Goal: Task Accomplishment & Management: Complete application form

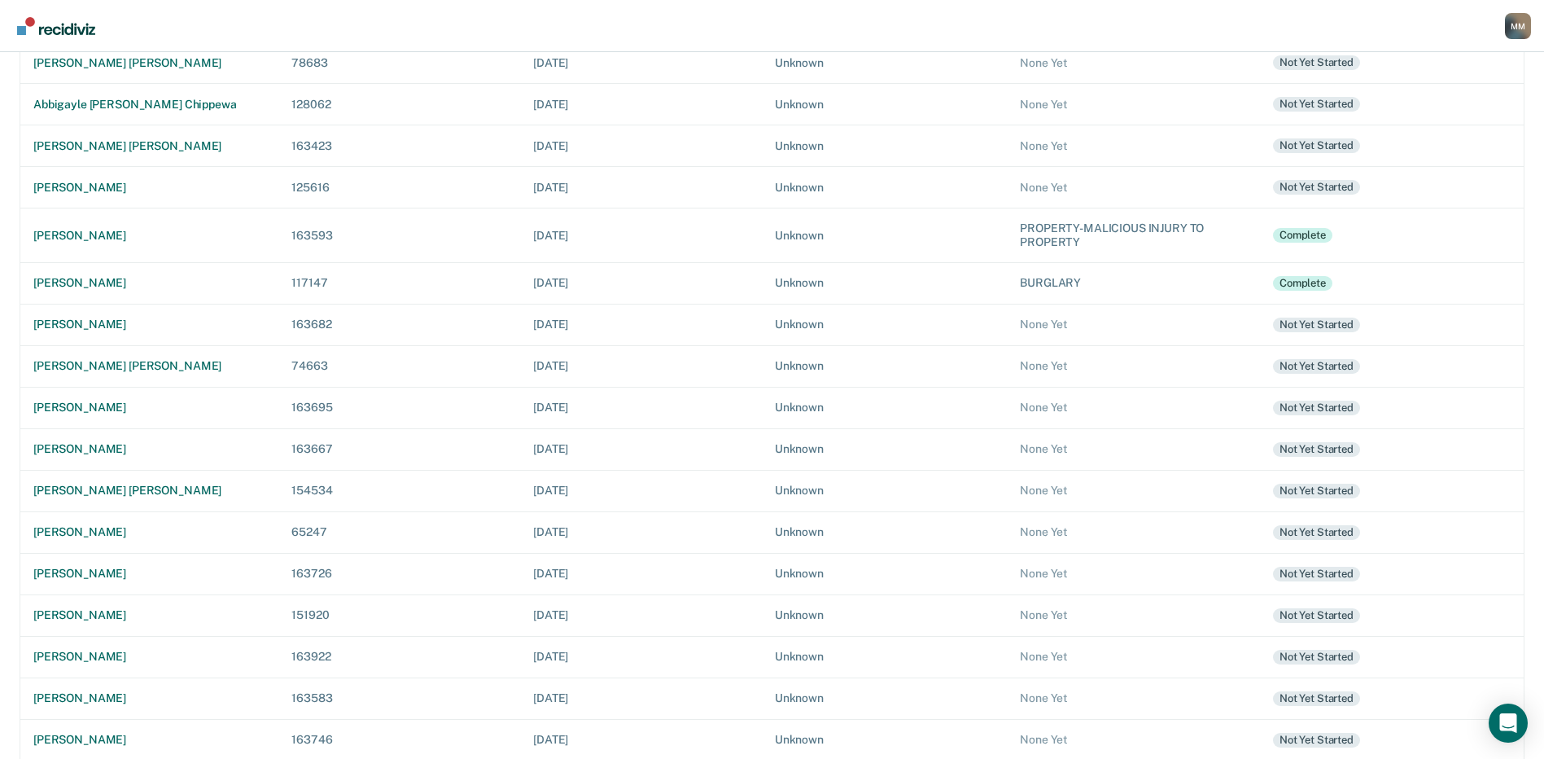
scroll to position [264, 0]
click at [113, 138] on div "[PERSON_NAME] [PERSON_NAME]" at bounding box center [149, 145] width 232 height 14
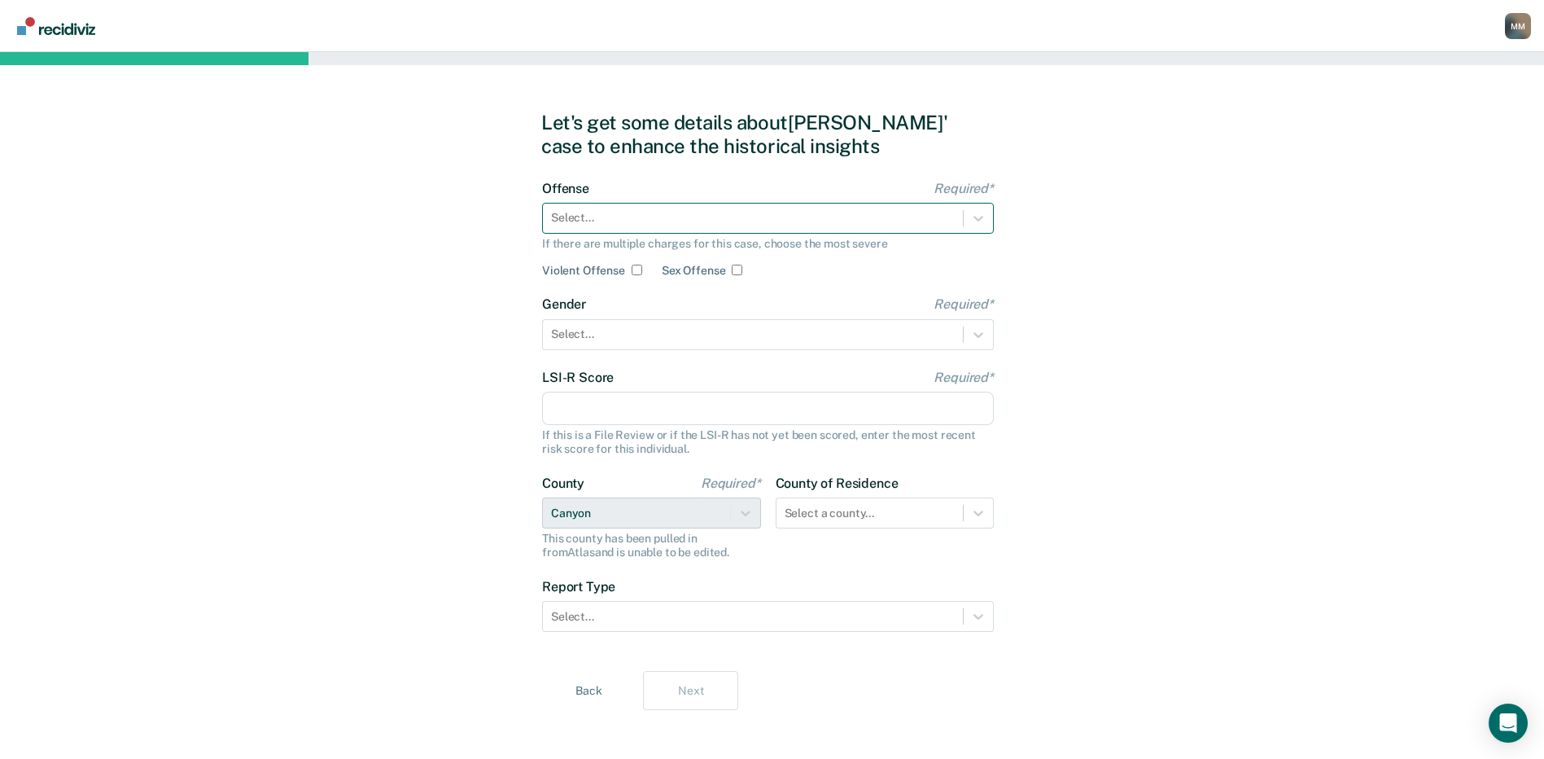
click at [566, 221] on div at bounding box center [753, 217] width 404 height 17
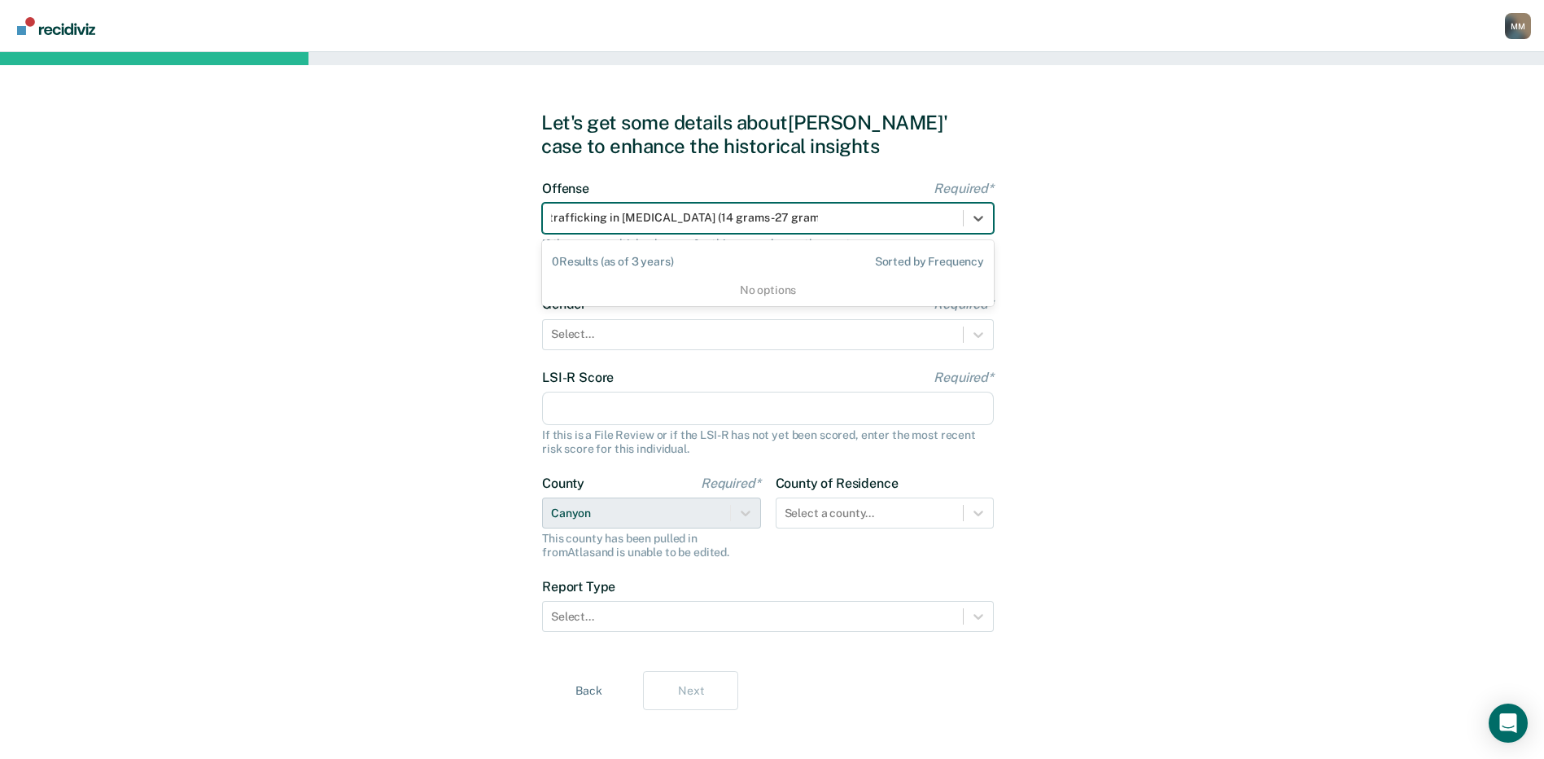
scroll to position [0, 3]
type input "trafficking in fentanyl (14 grams-27 grams)-1st offense"
click at [484, 331] on div "Let's get some details about Luis' case to enhance the historical insights Offe…" at bounding box center [772, 410] width 1544 height 716
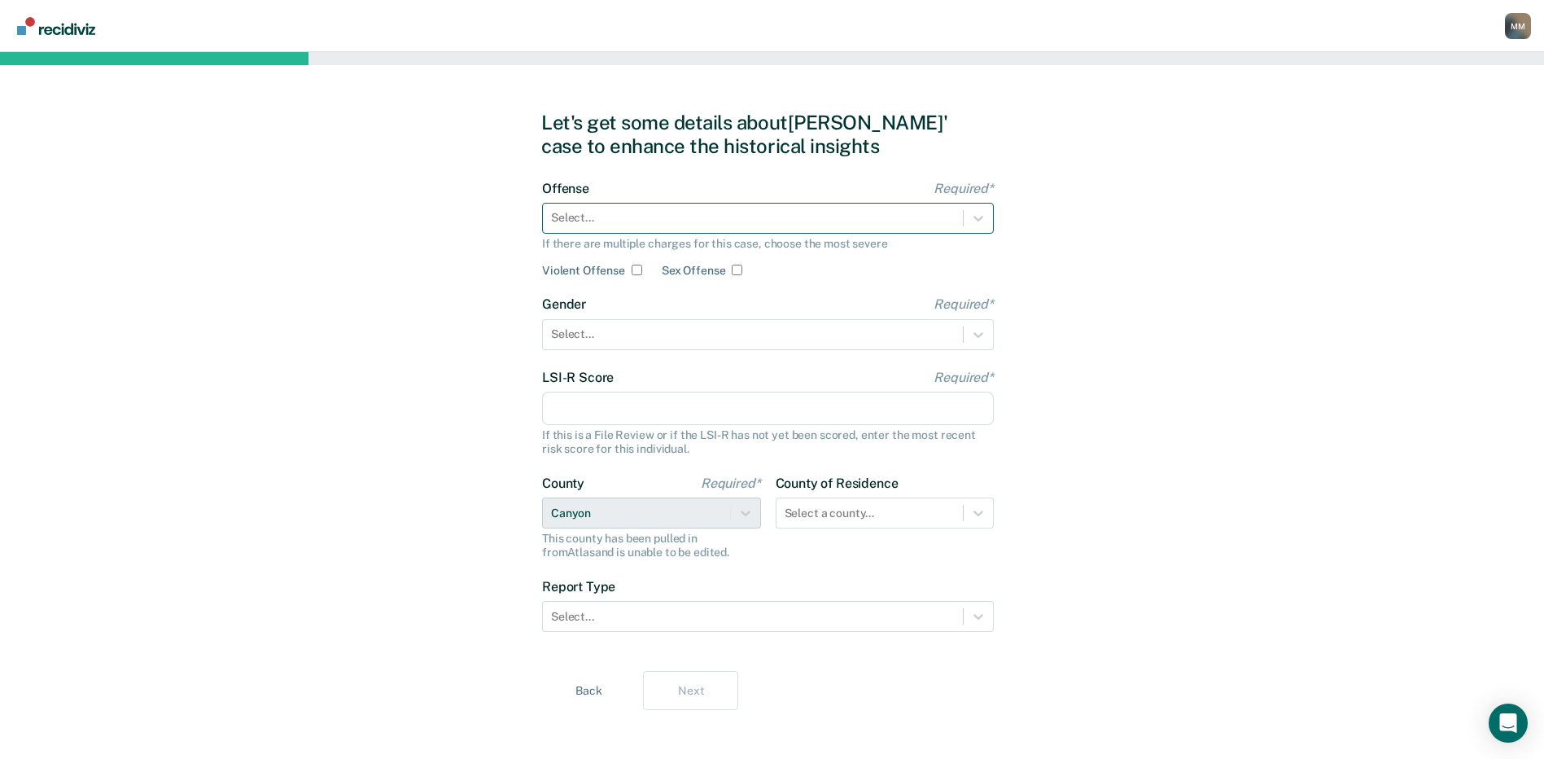
click at [569, 226] on div at bounding box center [753, 217] width 404 height 17
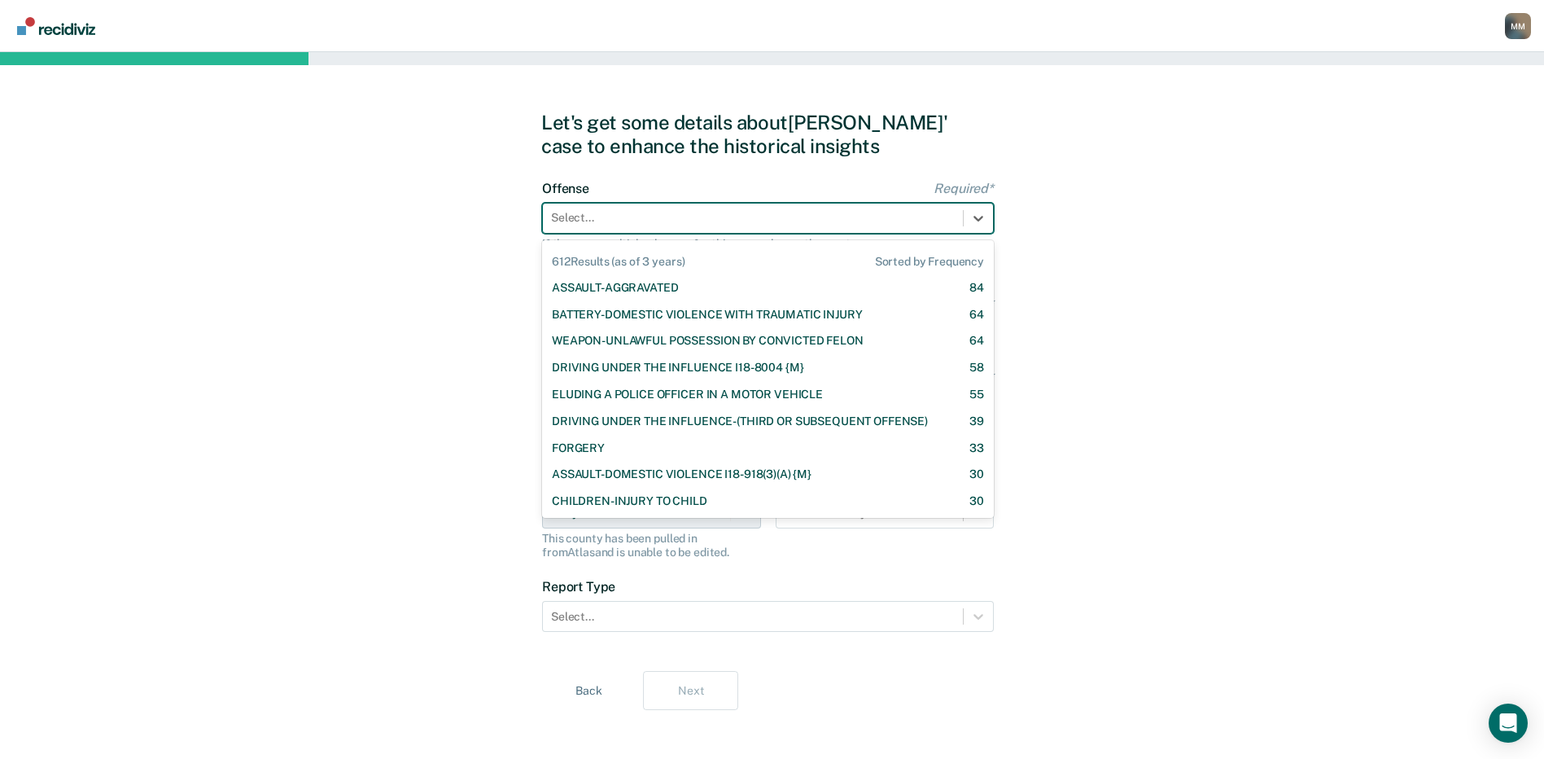
scroll to position [244, 0]
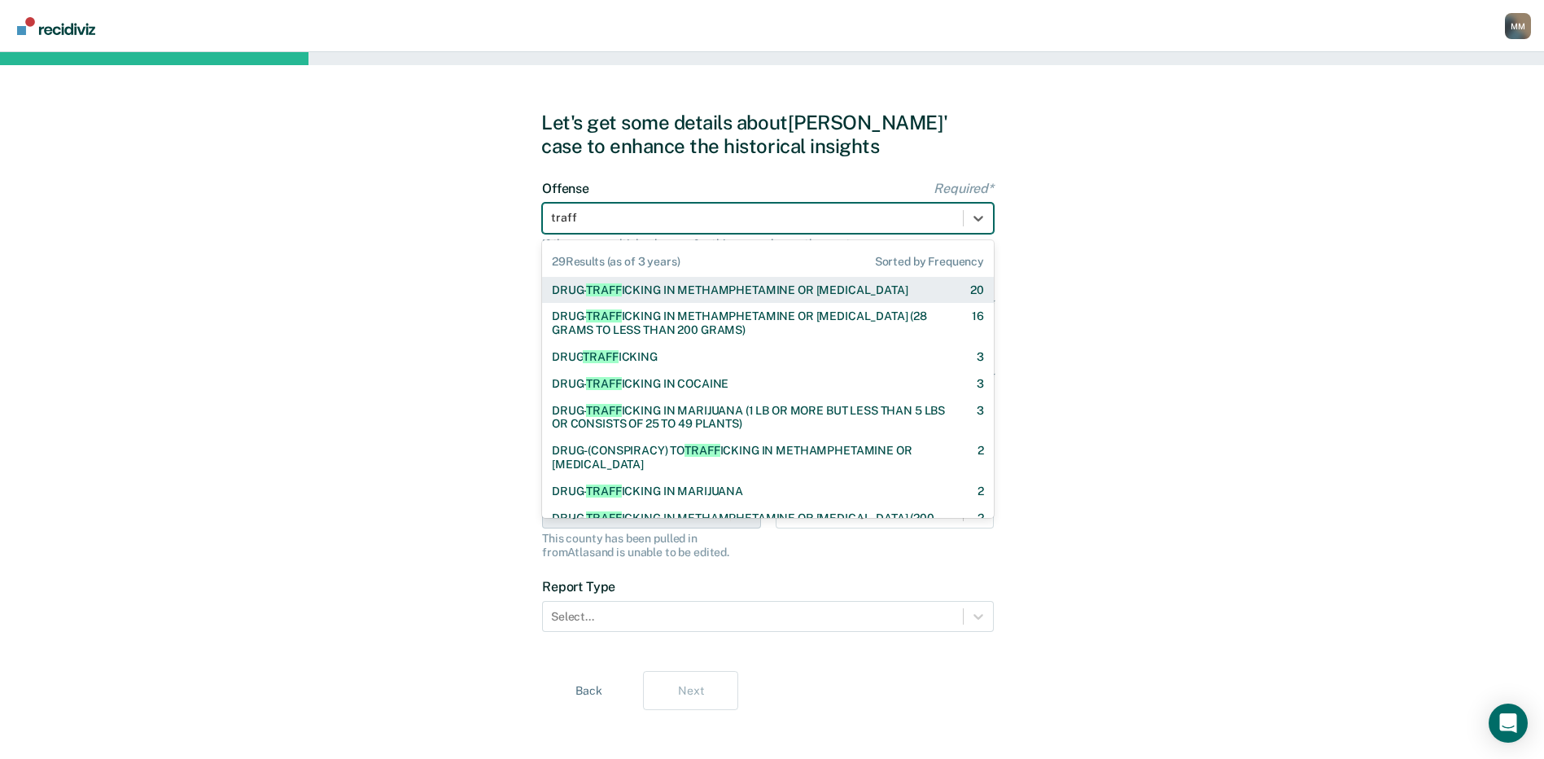
type input "traffi"
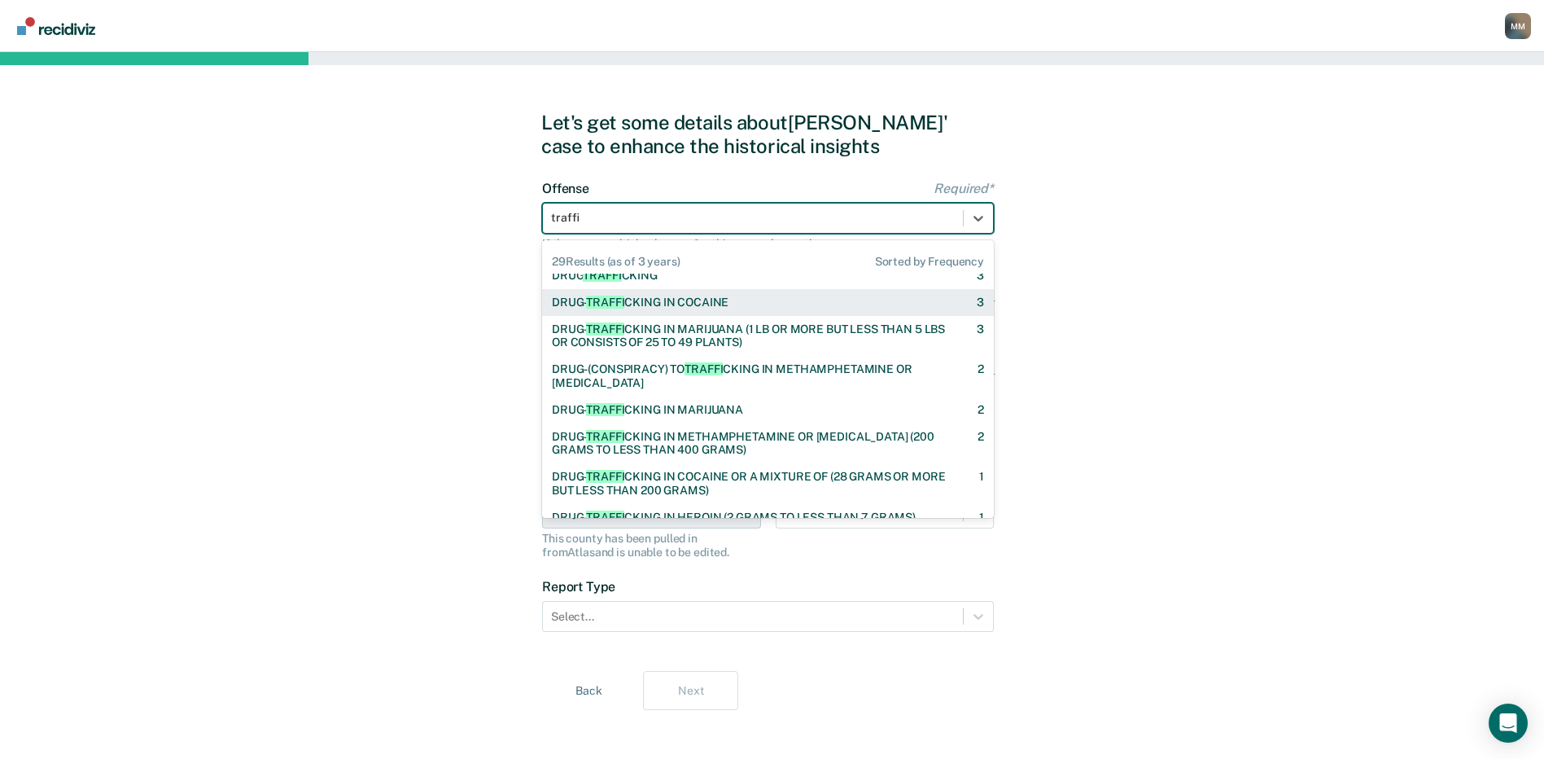
scroll to position [163, 0]
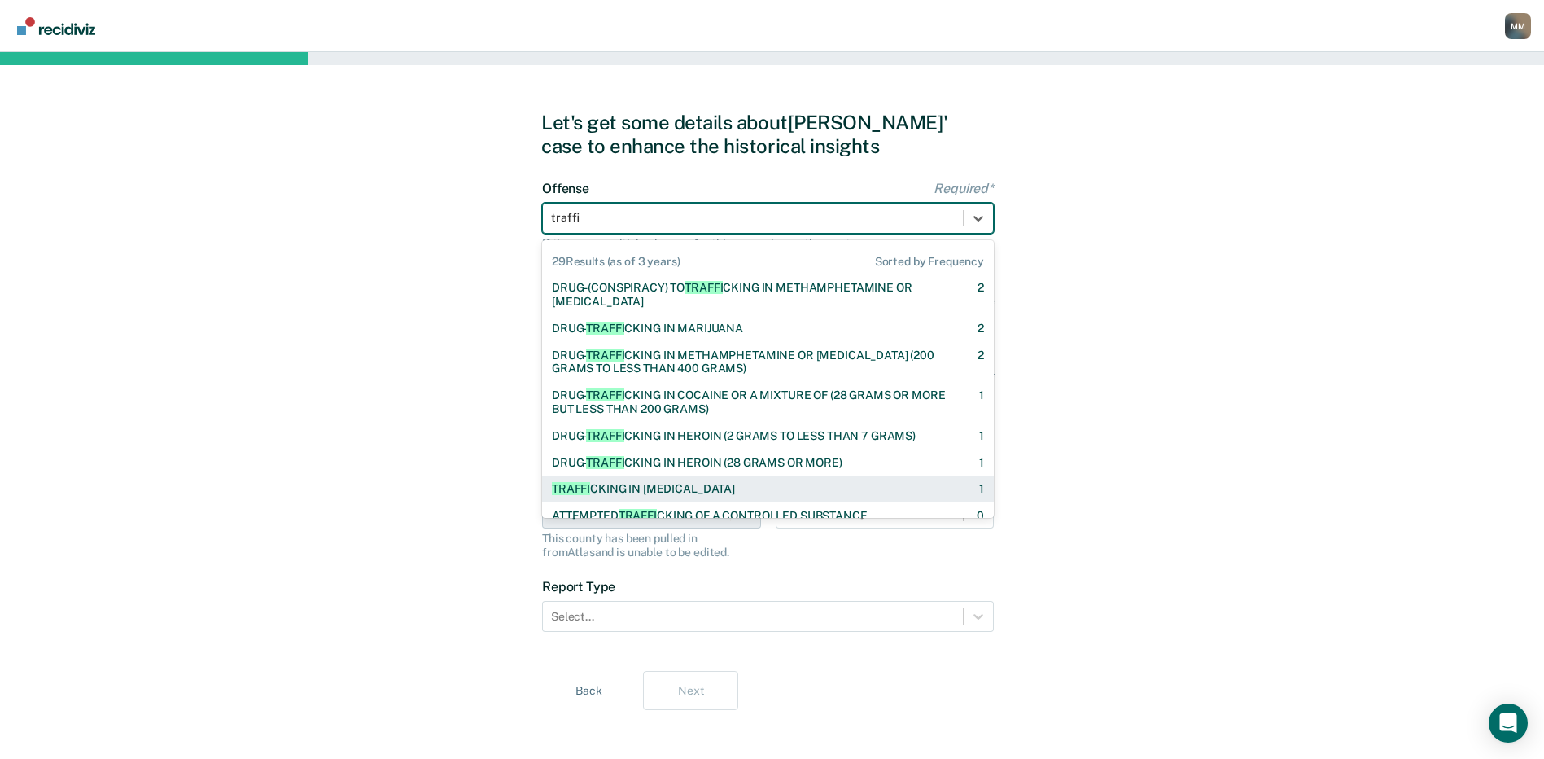
click at [672, 486] on div "TRAFFI CKING IN FENTANYL" at bounding box center [643, 489] width 183 height 14
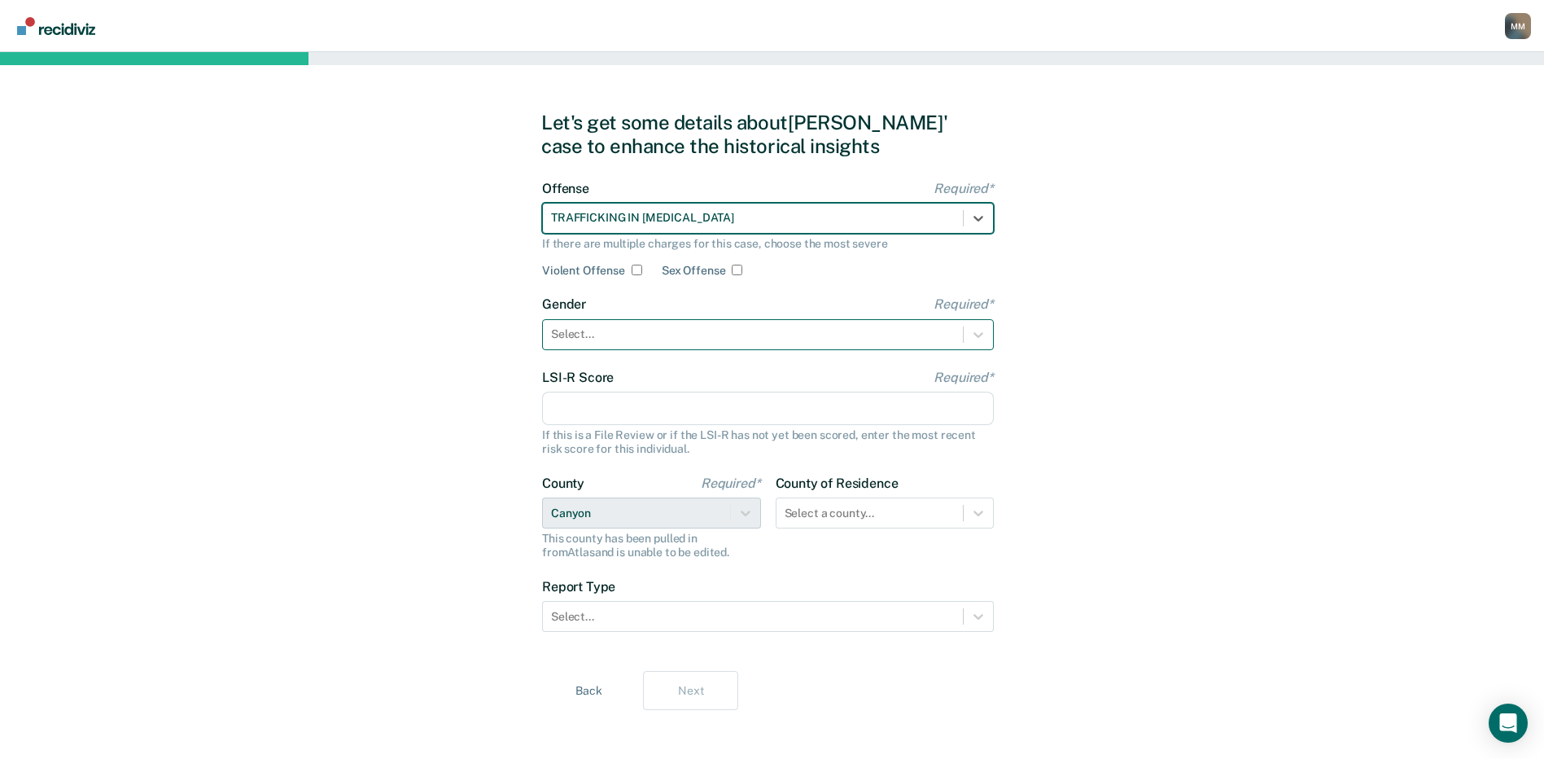
click at [603, 335] on div at bounding box center [753, 334] width 404 height 17
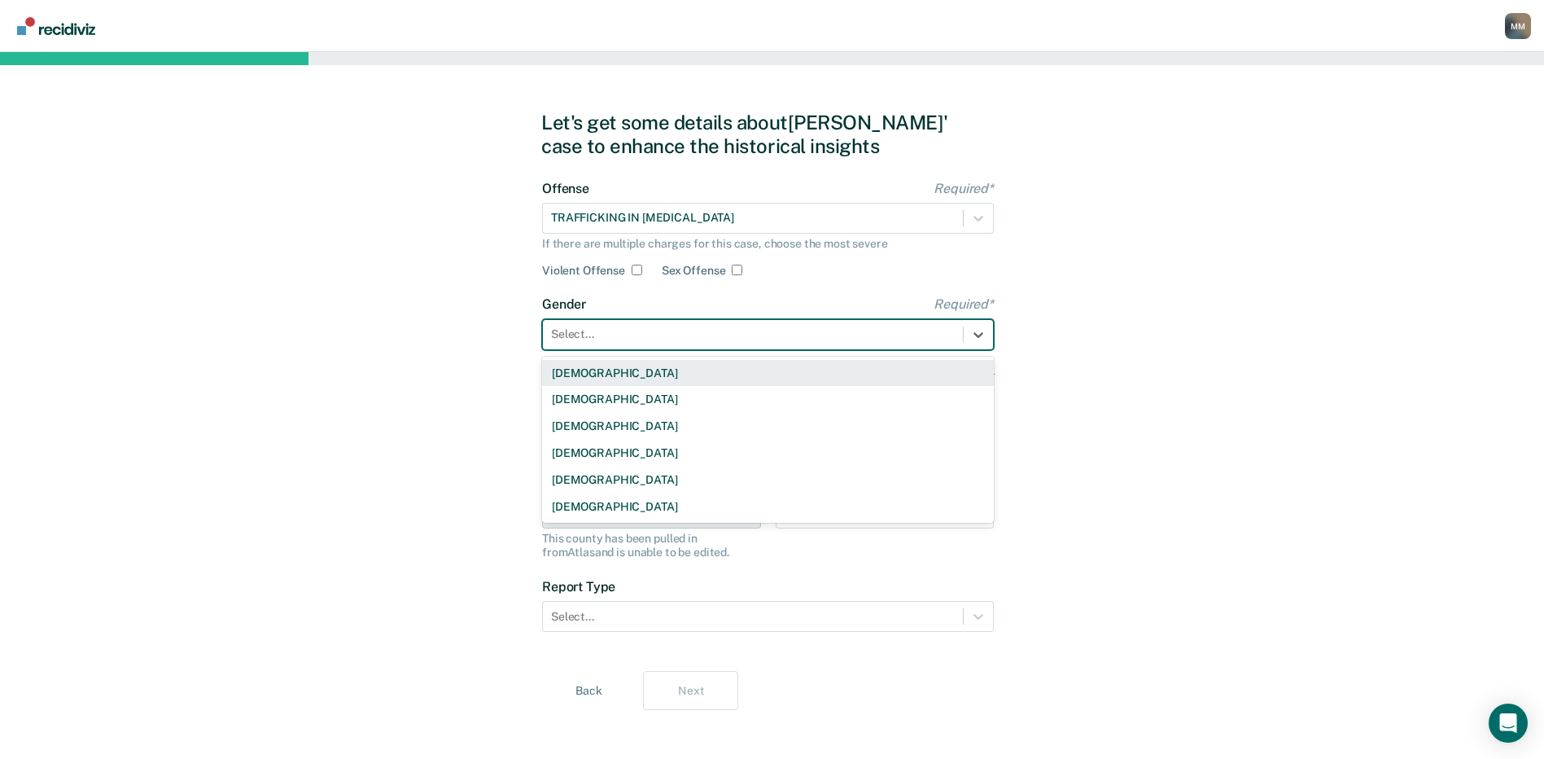
click at [574, 369] on div "[DEMOGRAPHIC_DATA]" at bounding box center [768, 373] width 452 height 27
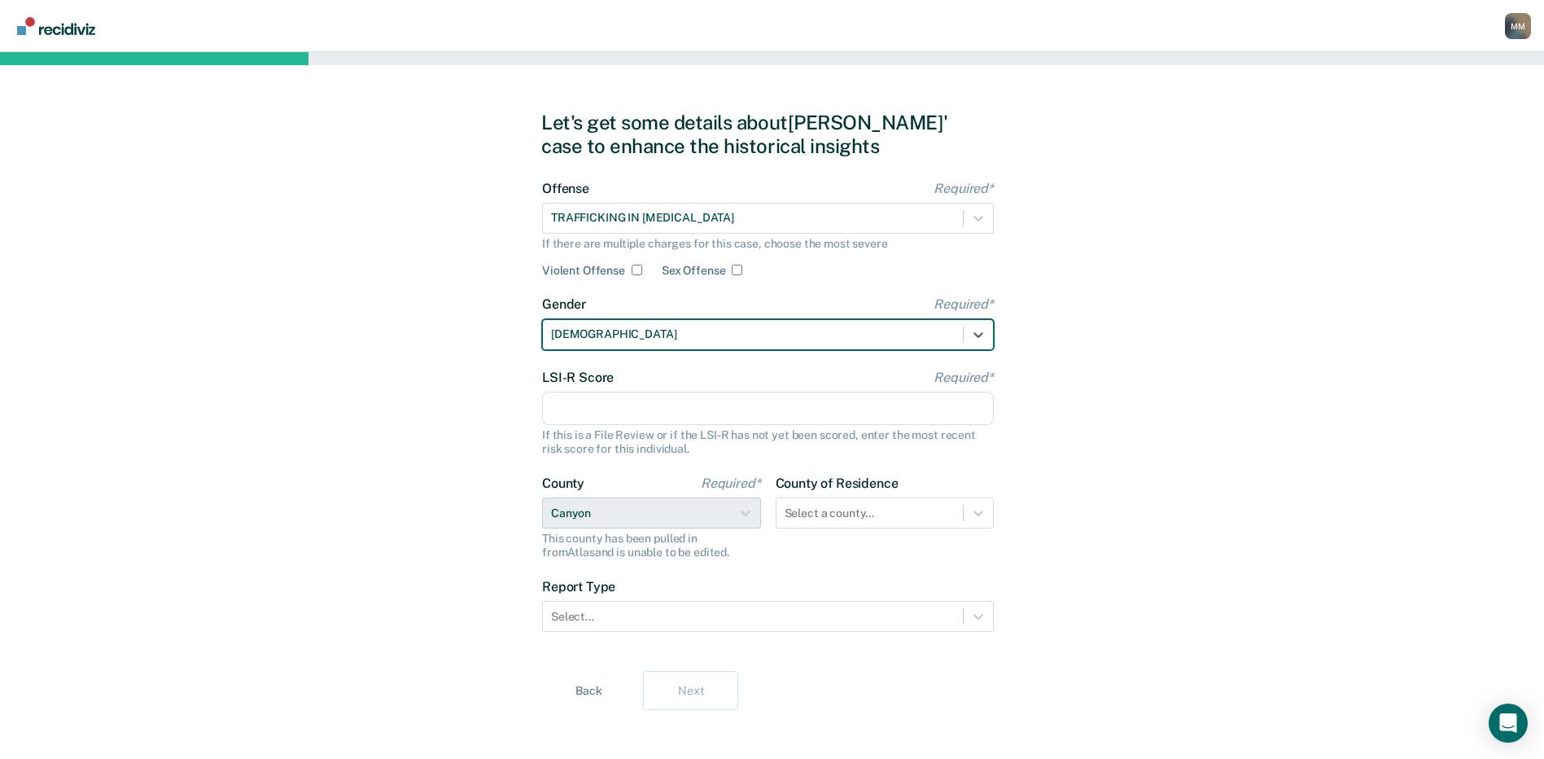
click at [576, 411] on input "LSI-R Score Required*" at bounding box center [768, 409] width 452 height 34
click at [573, 405] on input "LSI-R Score Required*" at bounding box center [768, 409] width 452 height 34
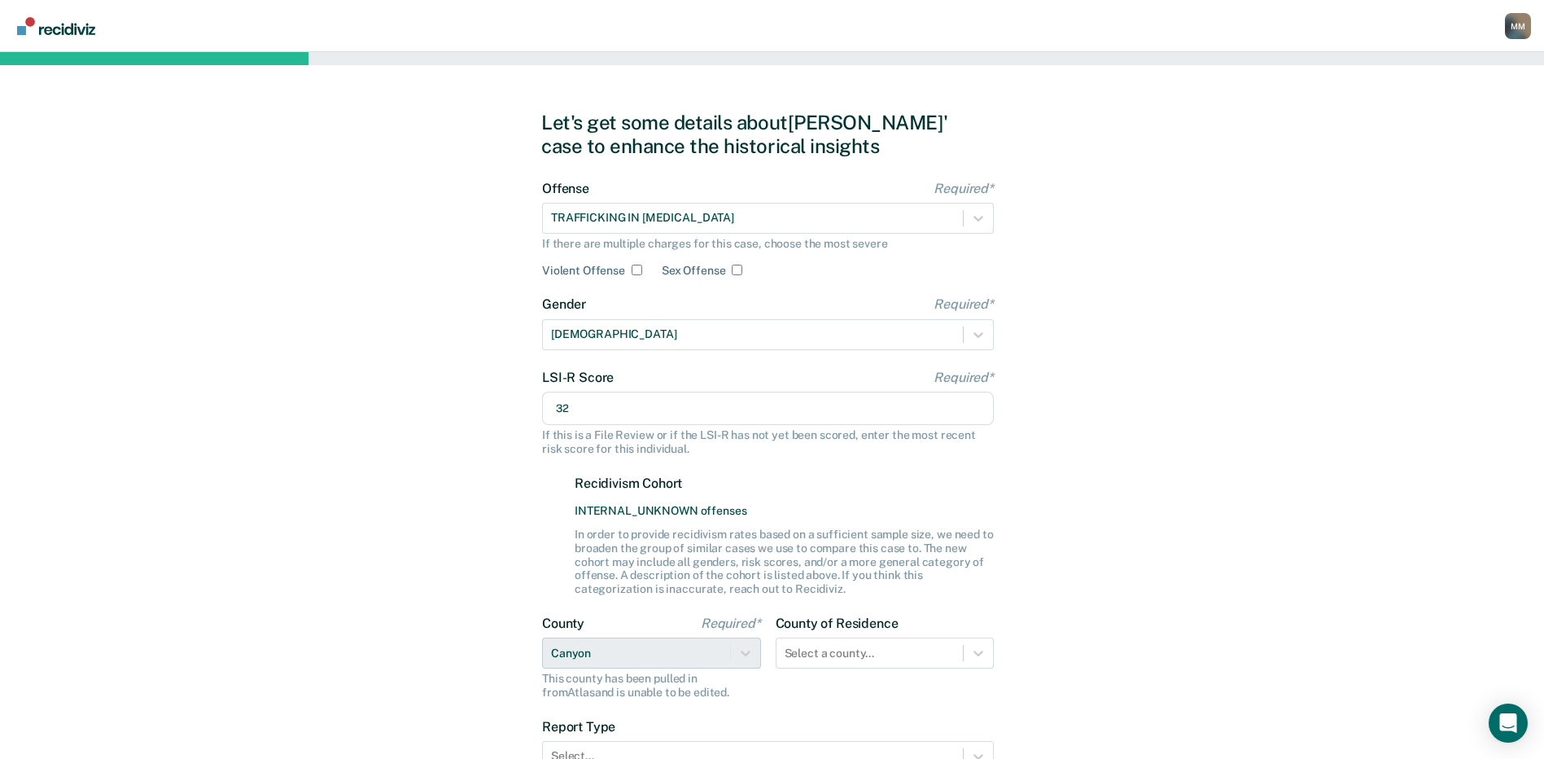
type input "32"
click at [418, 464] on div "Let's get some details about Luis' case to enhance the historical insights Offe…" at bounding box center [772, 480] width 1544 height 857
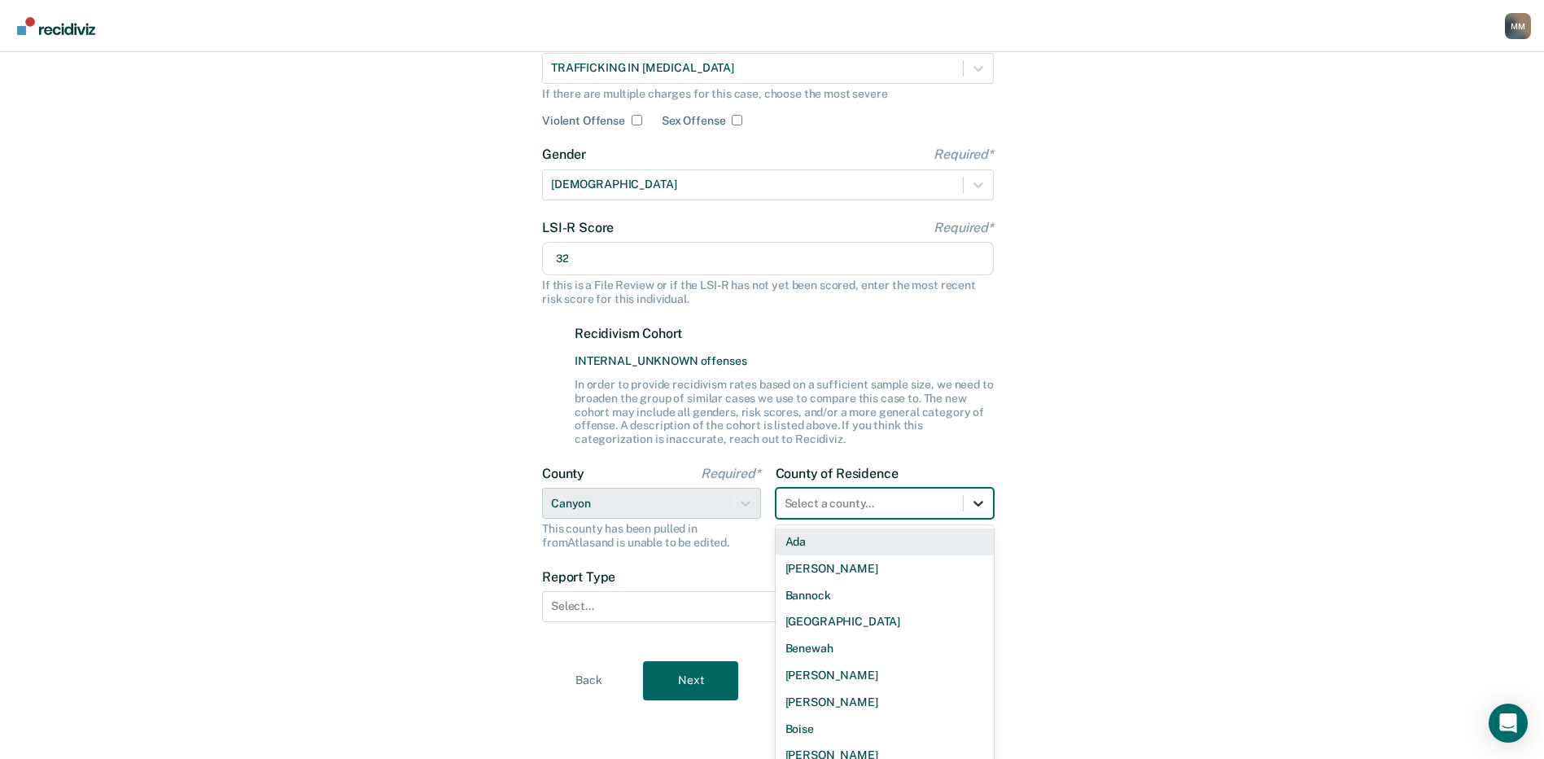
scroll to position [160, 0]
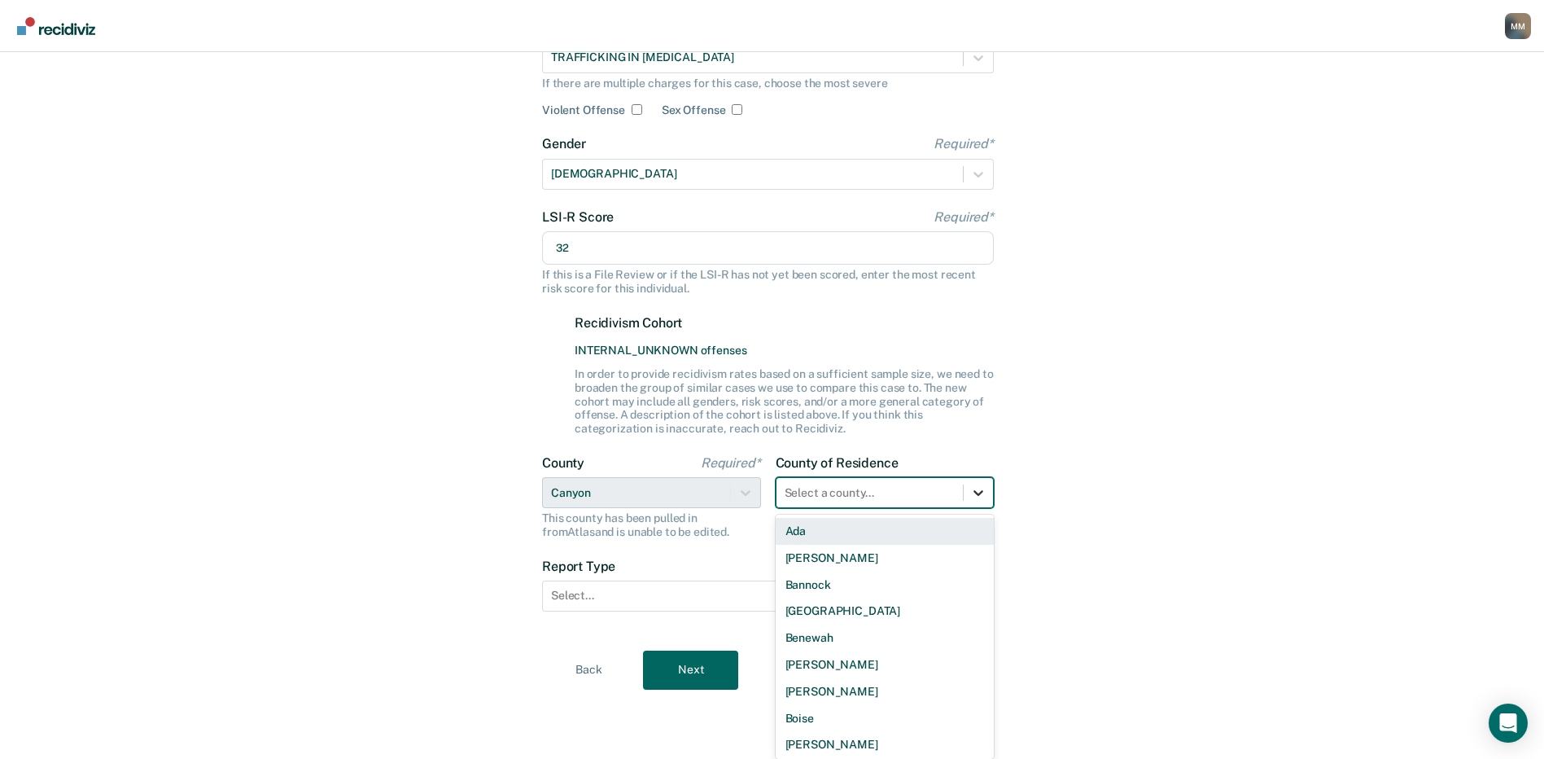
click at [981, 497] on icon at bounding box center [979, 492] width 16 height 16
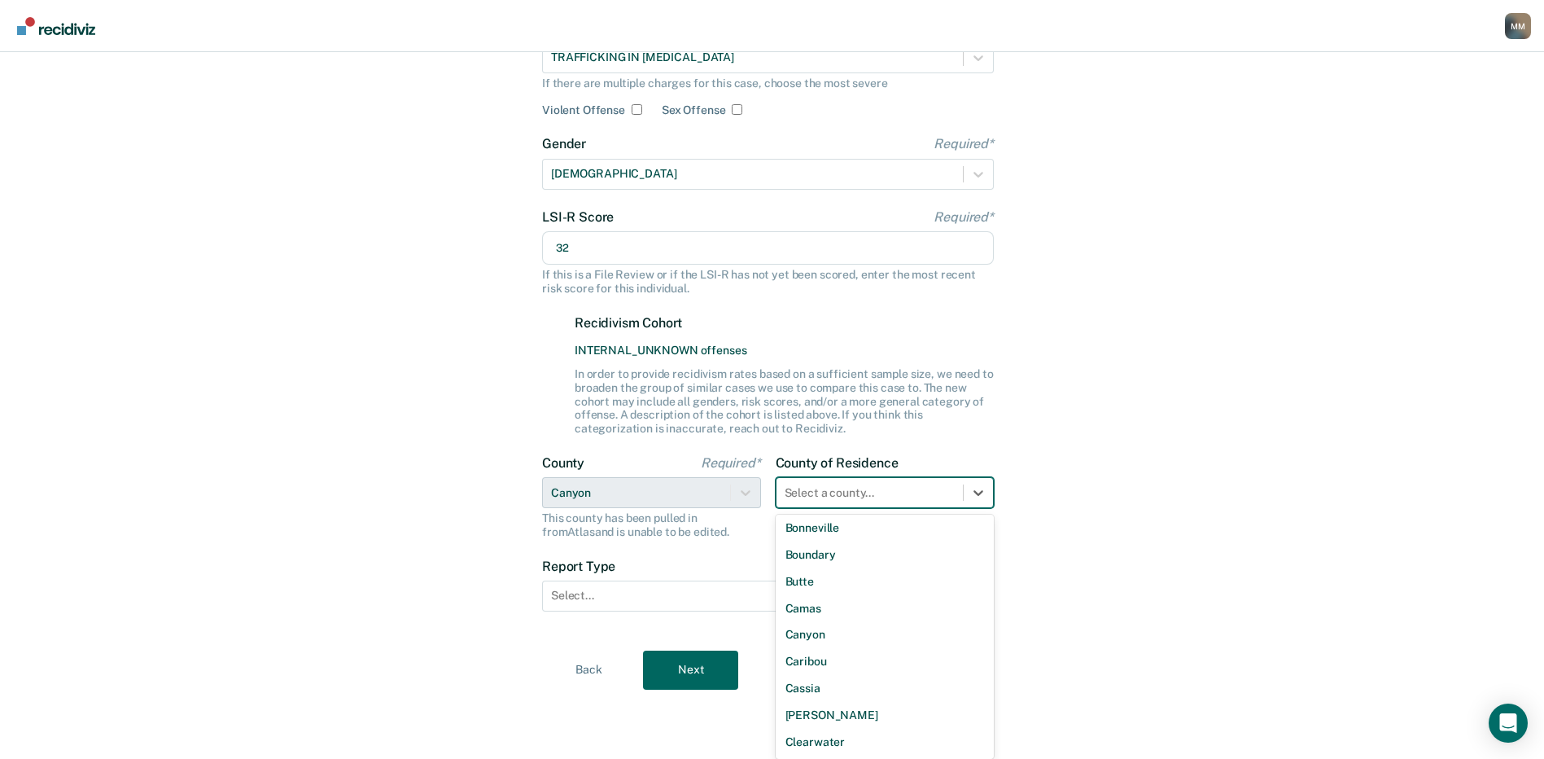
scroll to position [244, 0]
click at [817, 632] on div "Canyon" at bounding box center [885, 633] width 219 height 27
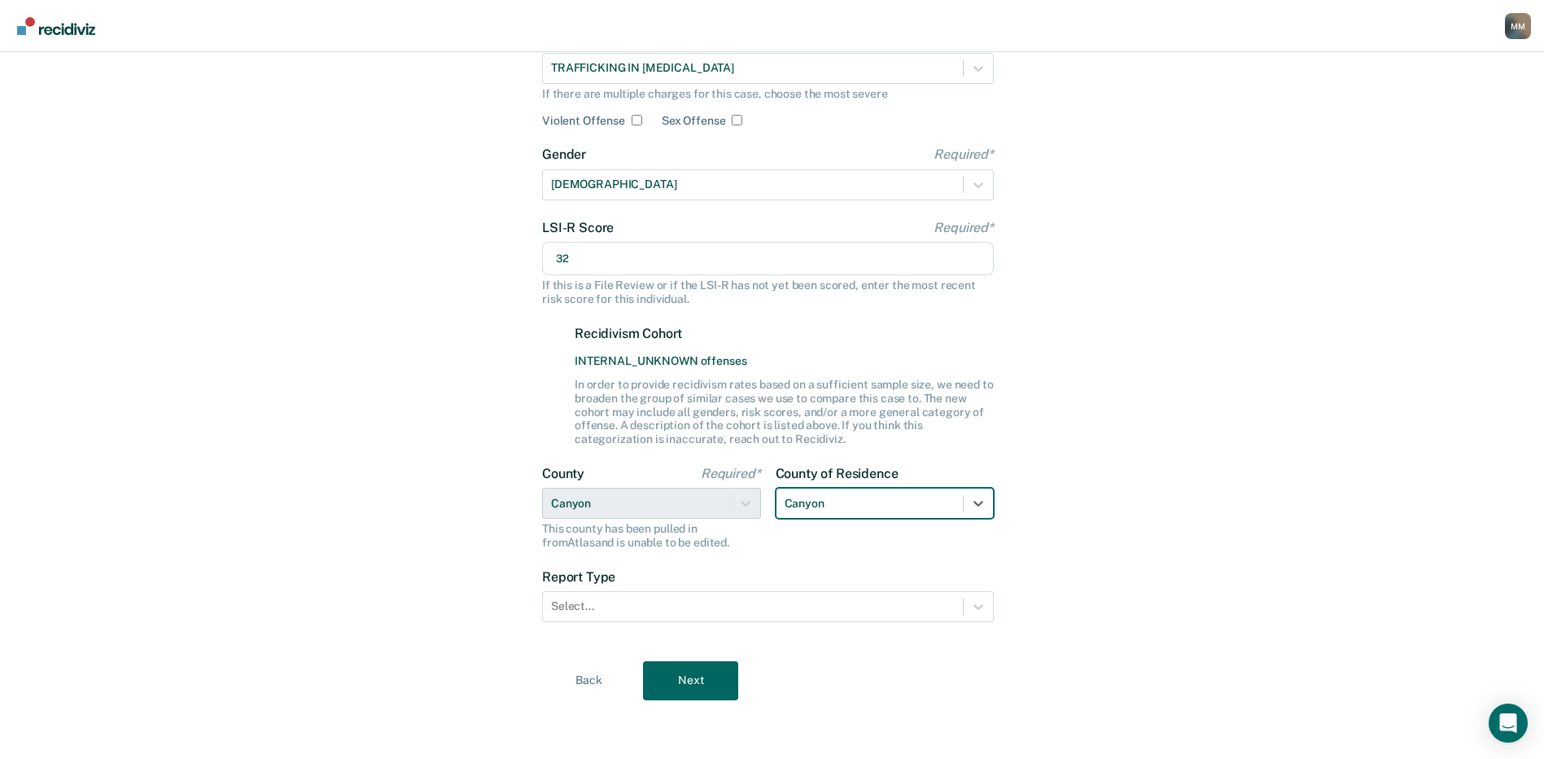
scroll to position [150, 0]
click at [598, 599] on div at bounding box center [753, 606] width 404 height 17
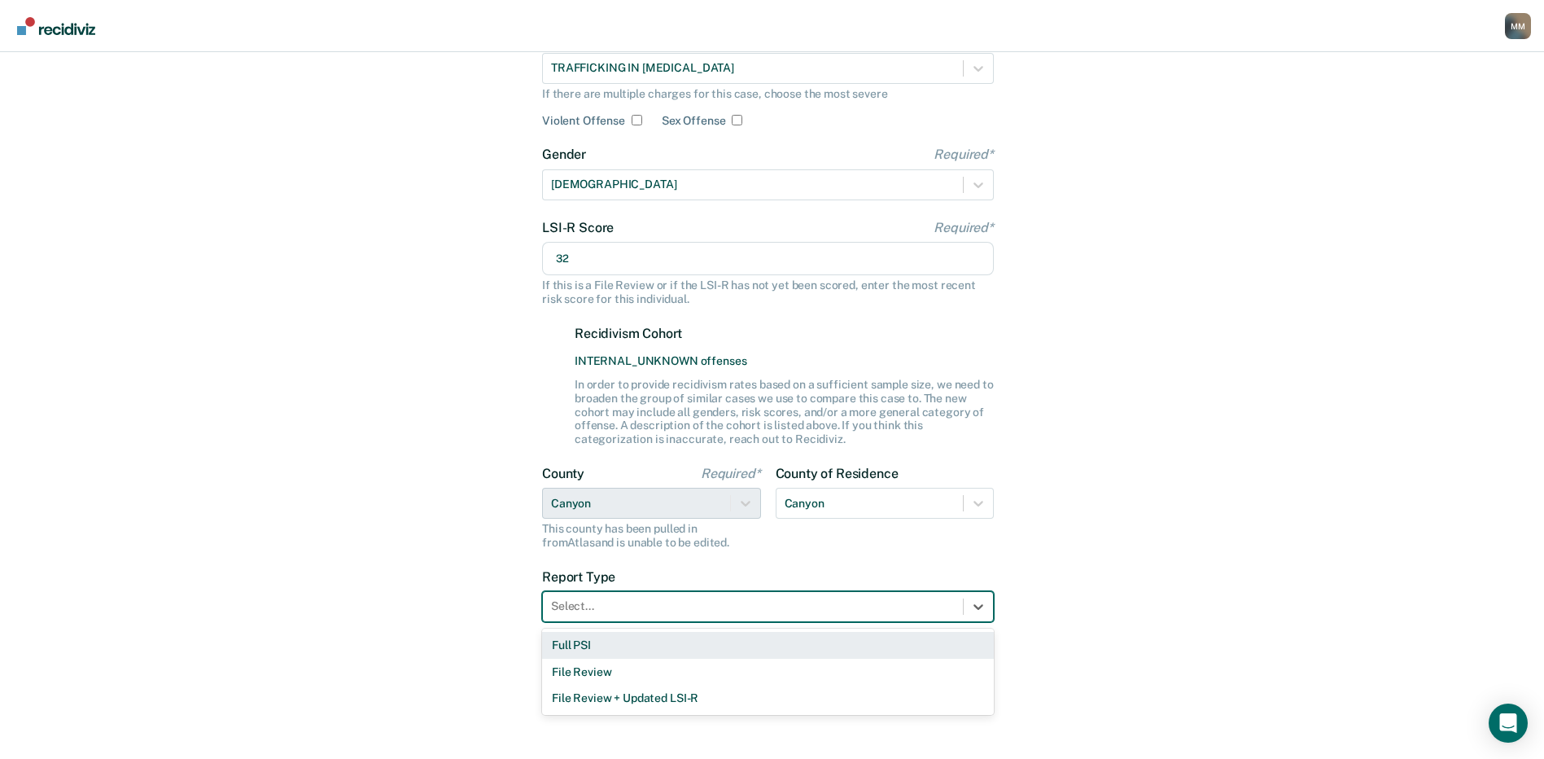
click at [582, 650] on div "Full PSI" at bounding box center [768, 645] width 452 height 27
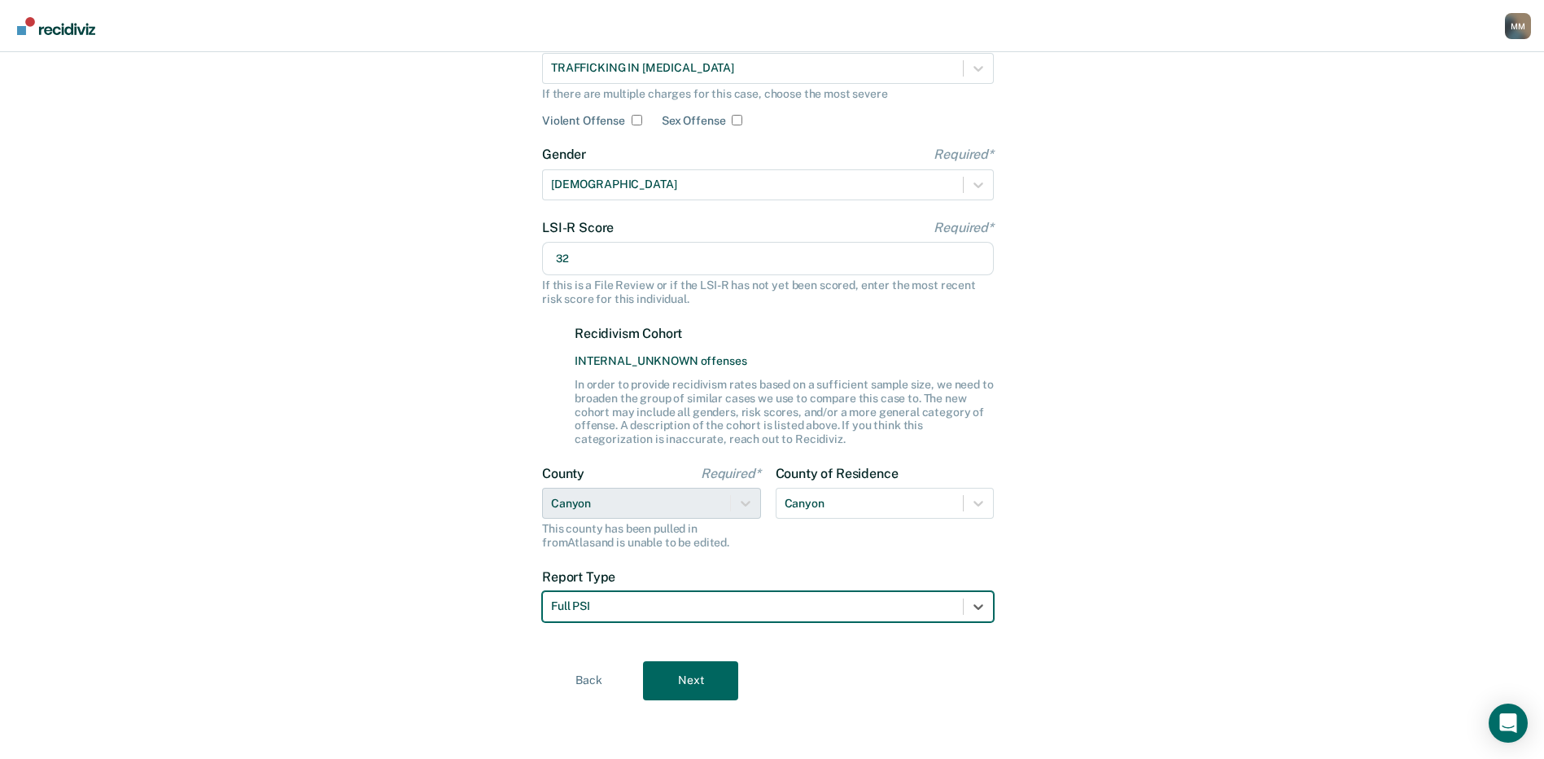
click at [497, 646] on div "Let's get some details about Luis' case to enhance the historical insights Offe…" at bounding box center [772, 330] width 1544 height 857
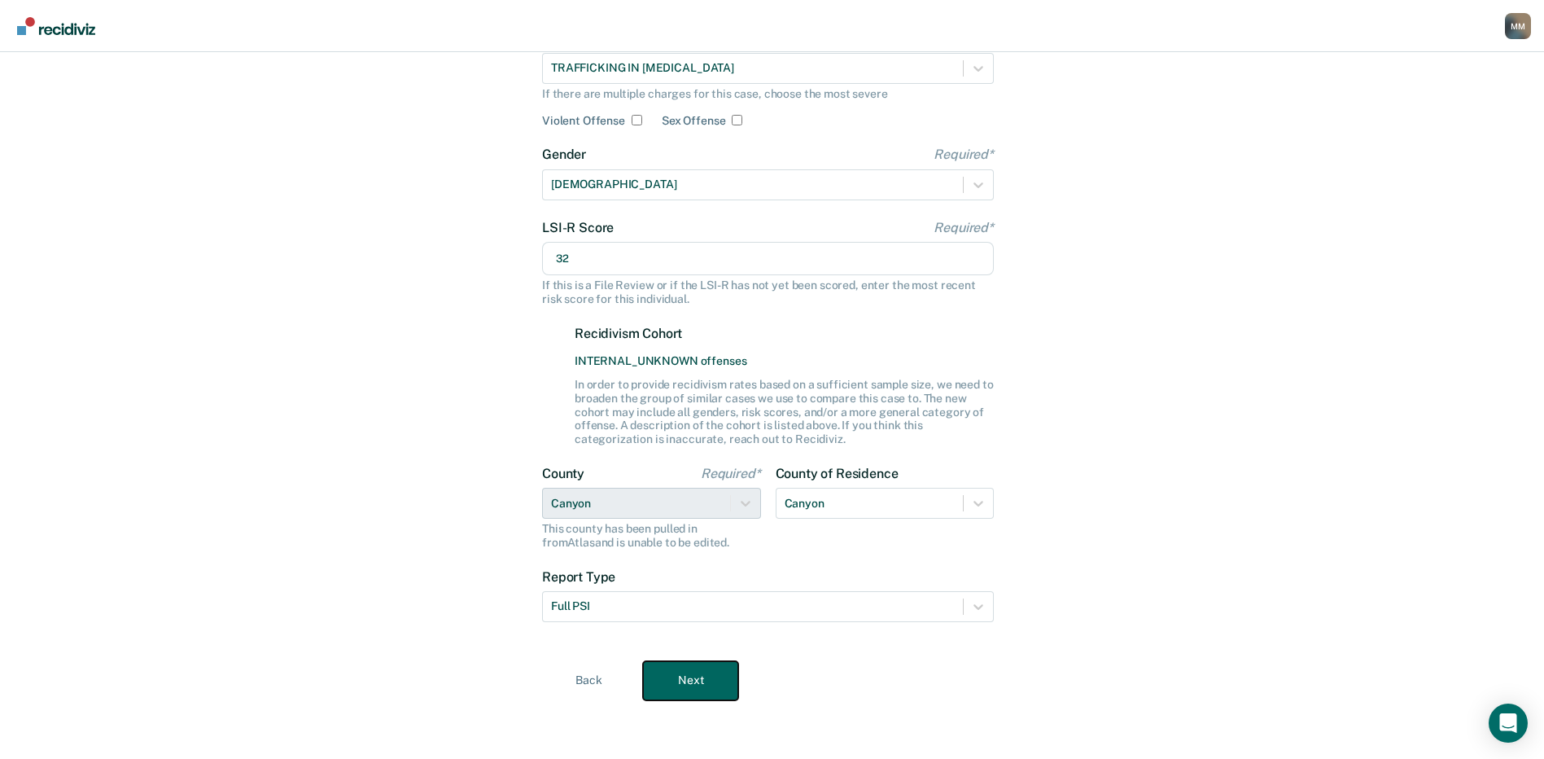
click at [694, 683] on button "Next" at bounding box center [690, 680] width 95 height 39
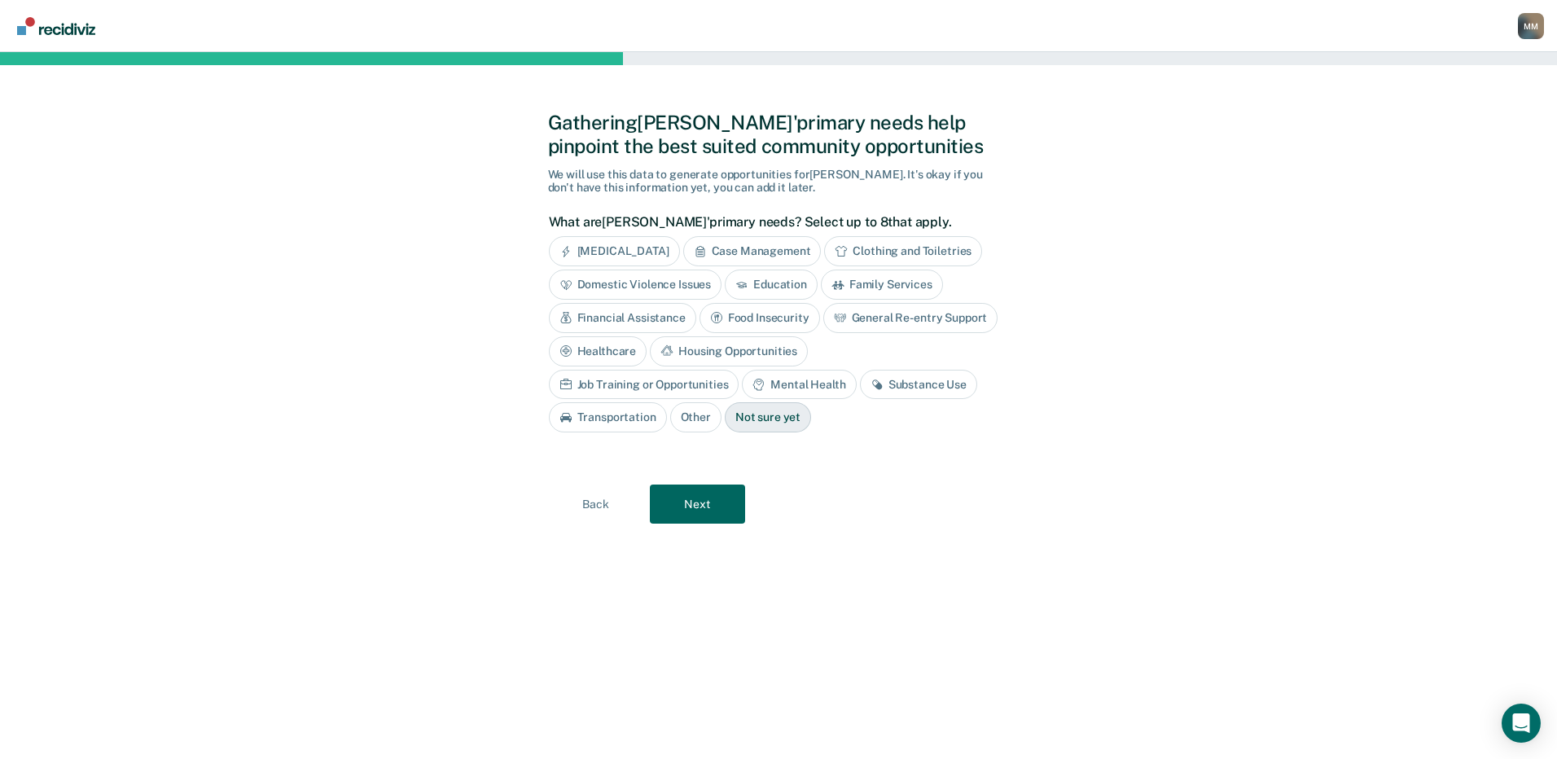
click at [773, 288] on div "Education" at bounding box center [771, 284] width 93 height 30
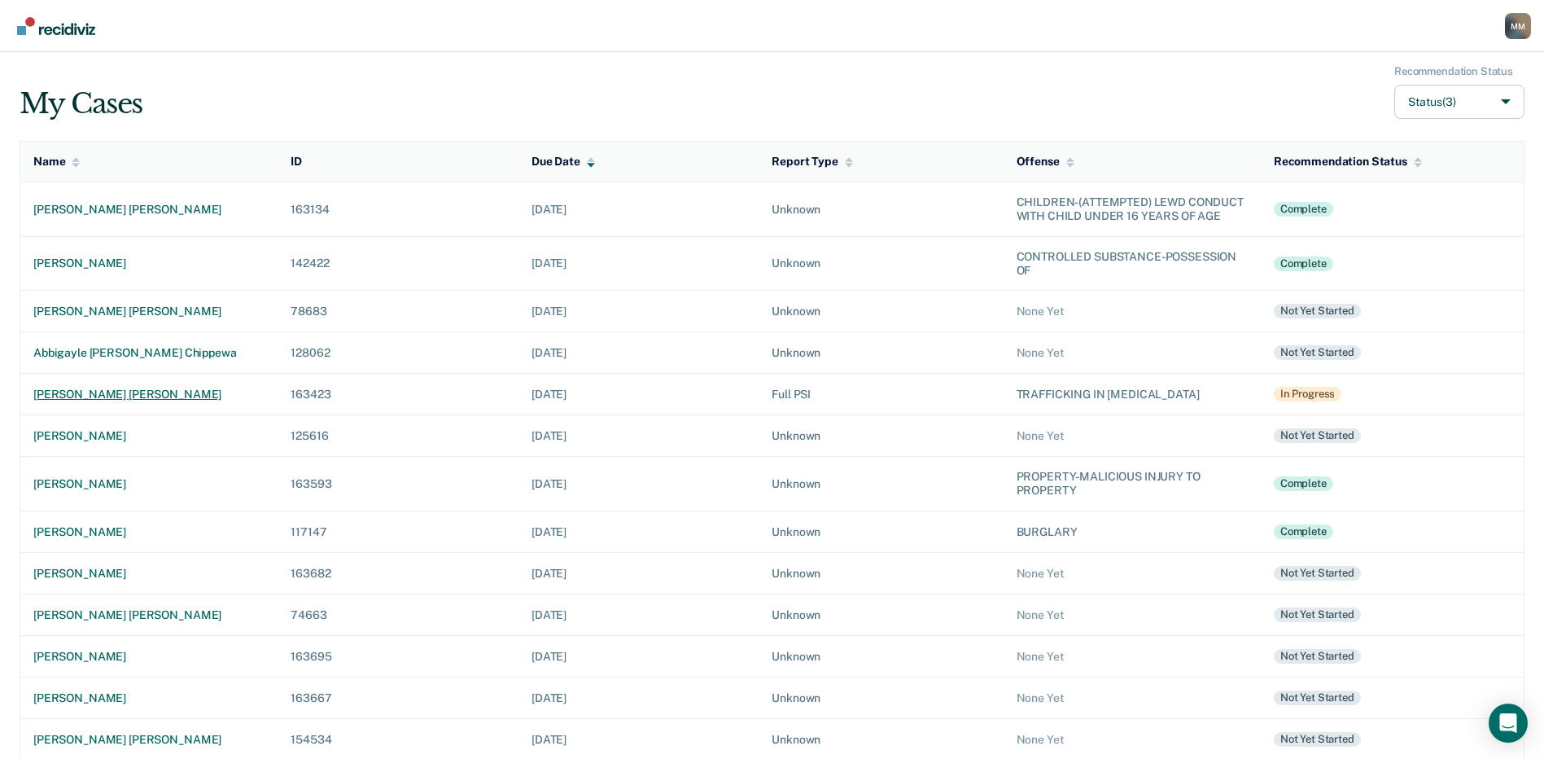
click at [131, 392] on div "[PERSON_NAME] [PERSON_NAME]" at bounding box center [148, 395] width 231 height 14
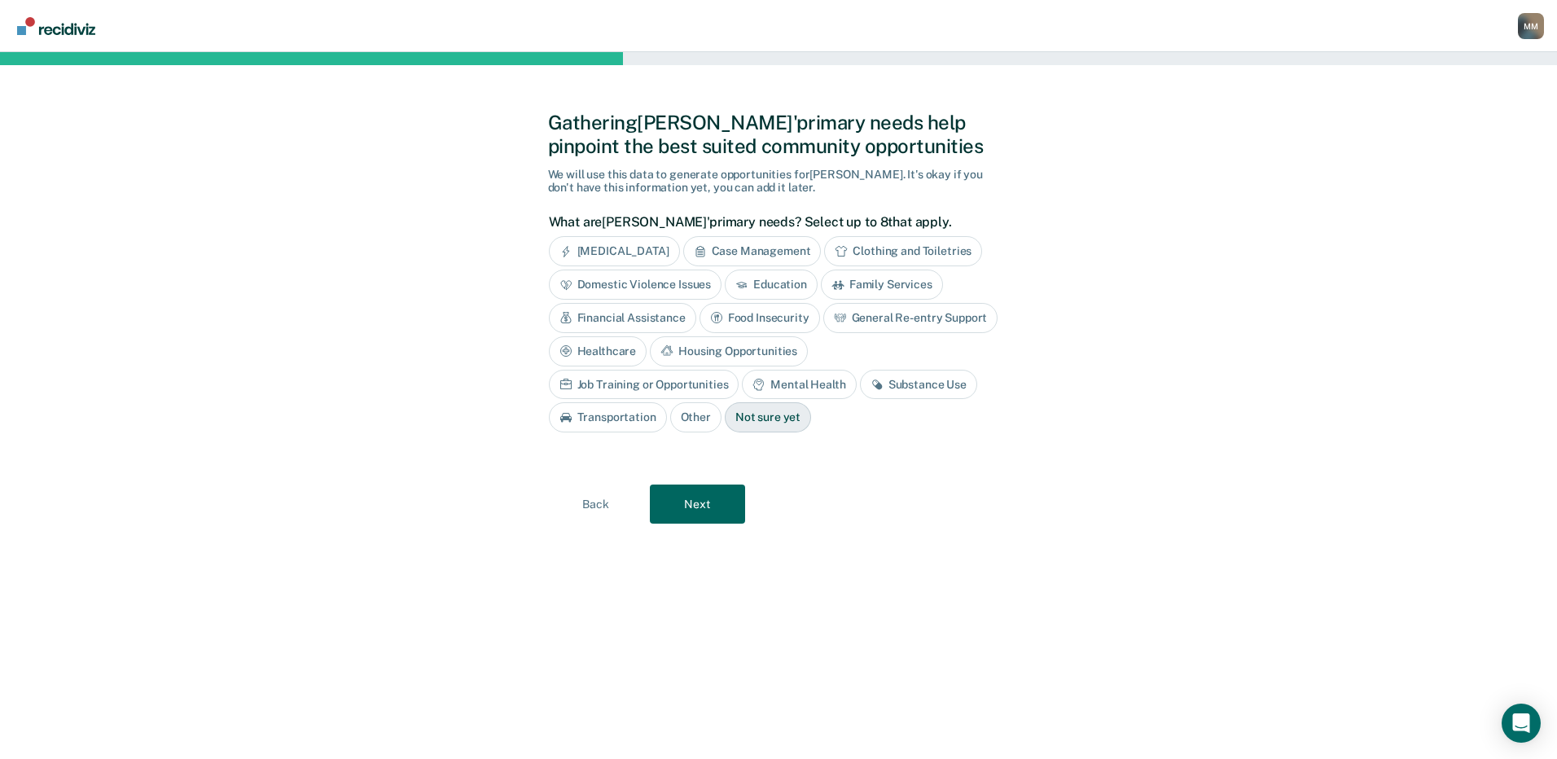
click at [758, 283] on div "Education" at bounding box center [771, 284] width 93 height 30
click at [860, 389] on div "Substance Use" at bounding box center [918, 385] width 117 height 30
click at [698, 502] on button "Next" at bounding box center [697, 504] width 95 height 39
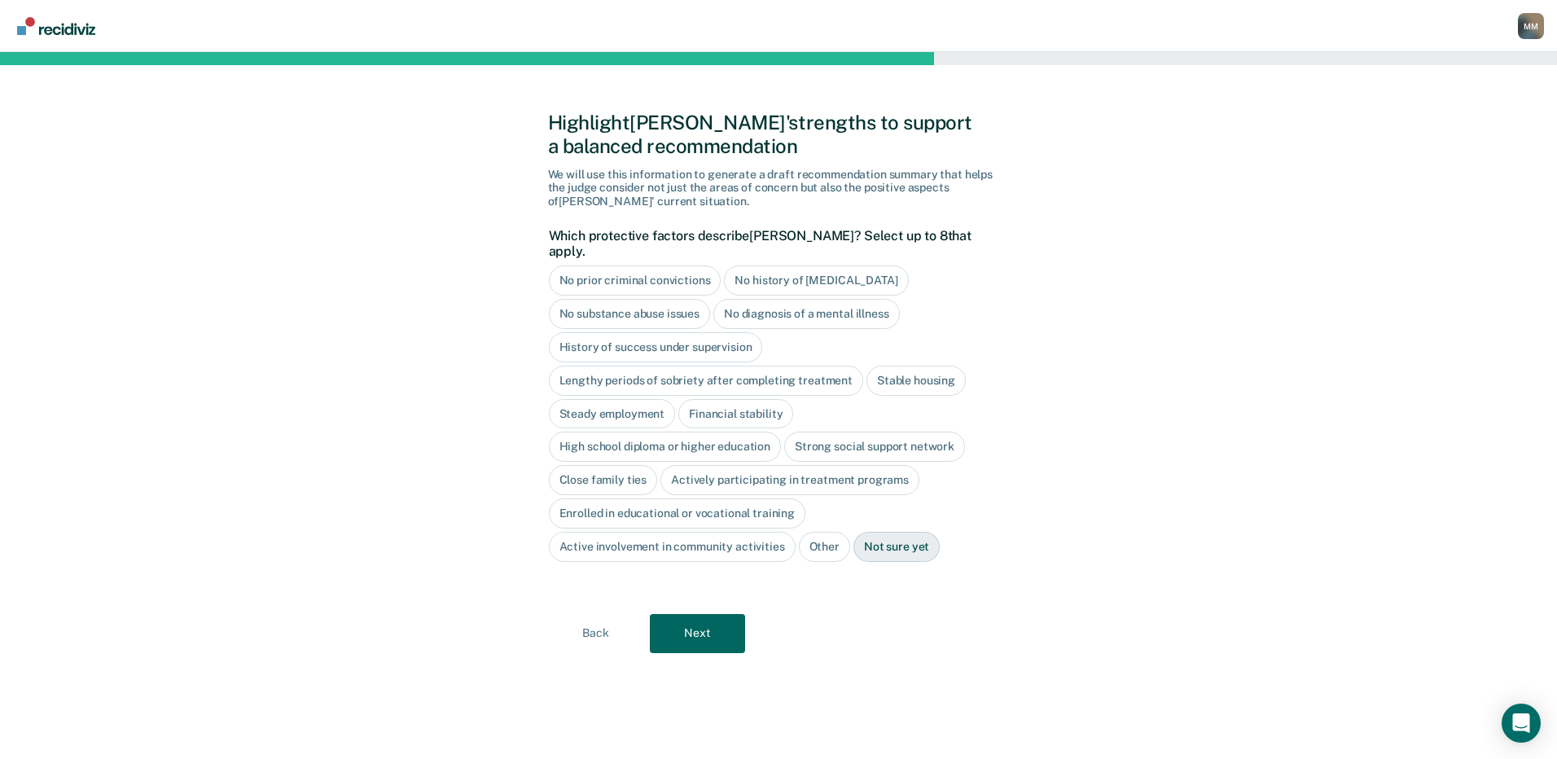
click at [799, 265] on div "No history of [MEDICAL_DATA]" at bounding box center [816, 280] width 184 height 30
click at [865, 301] on div "No diagnosis of a mental illness" at bounding box center [806, 314] width 186 height 30
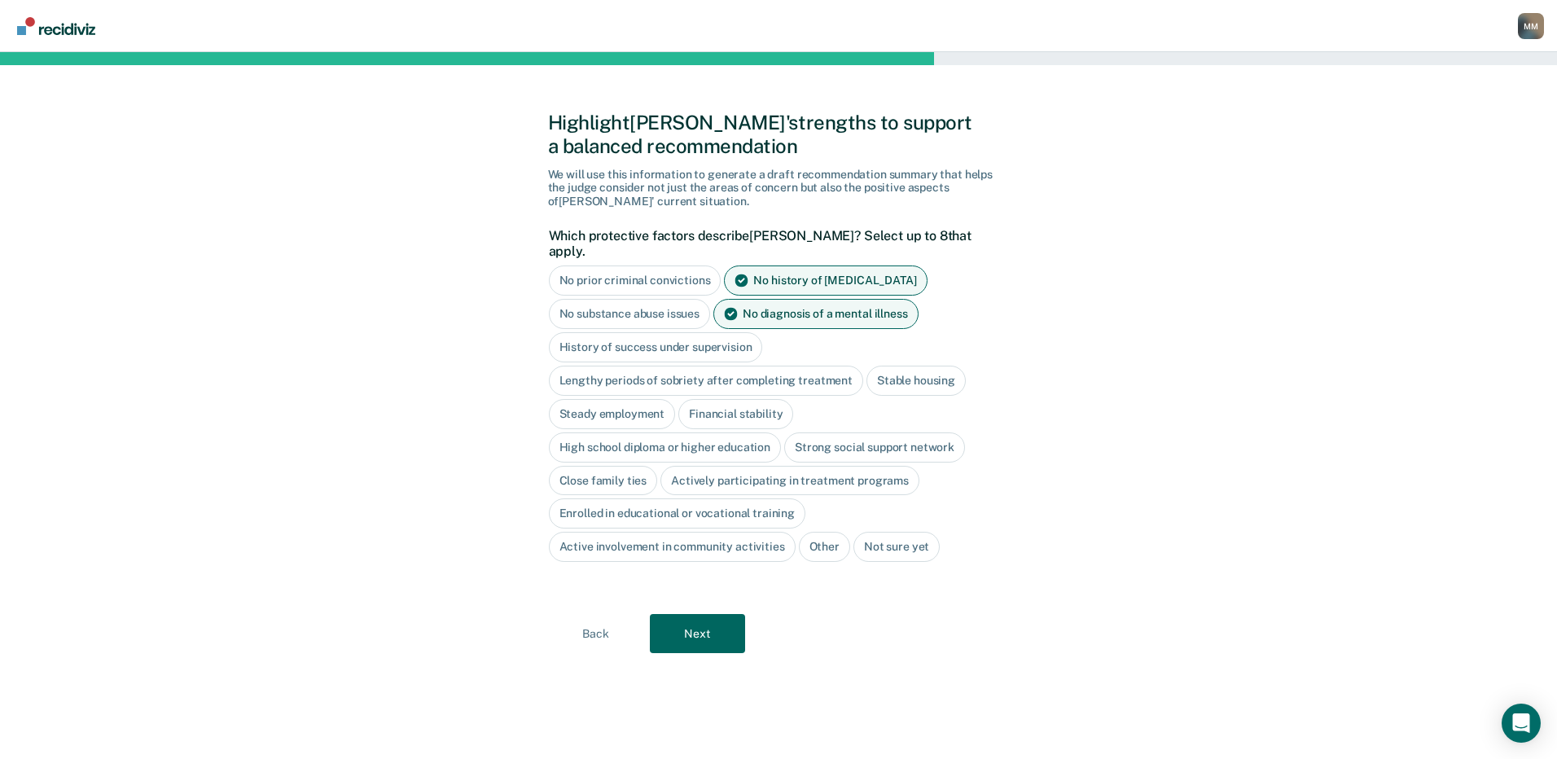
click at [633, 467] on div "Close family ties" at bounding box center [603, 481] width 109 height 30
click at [696, 620] on button "Next" at bounding box center [697, 633] width 95 height 39
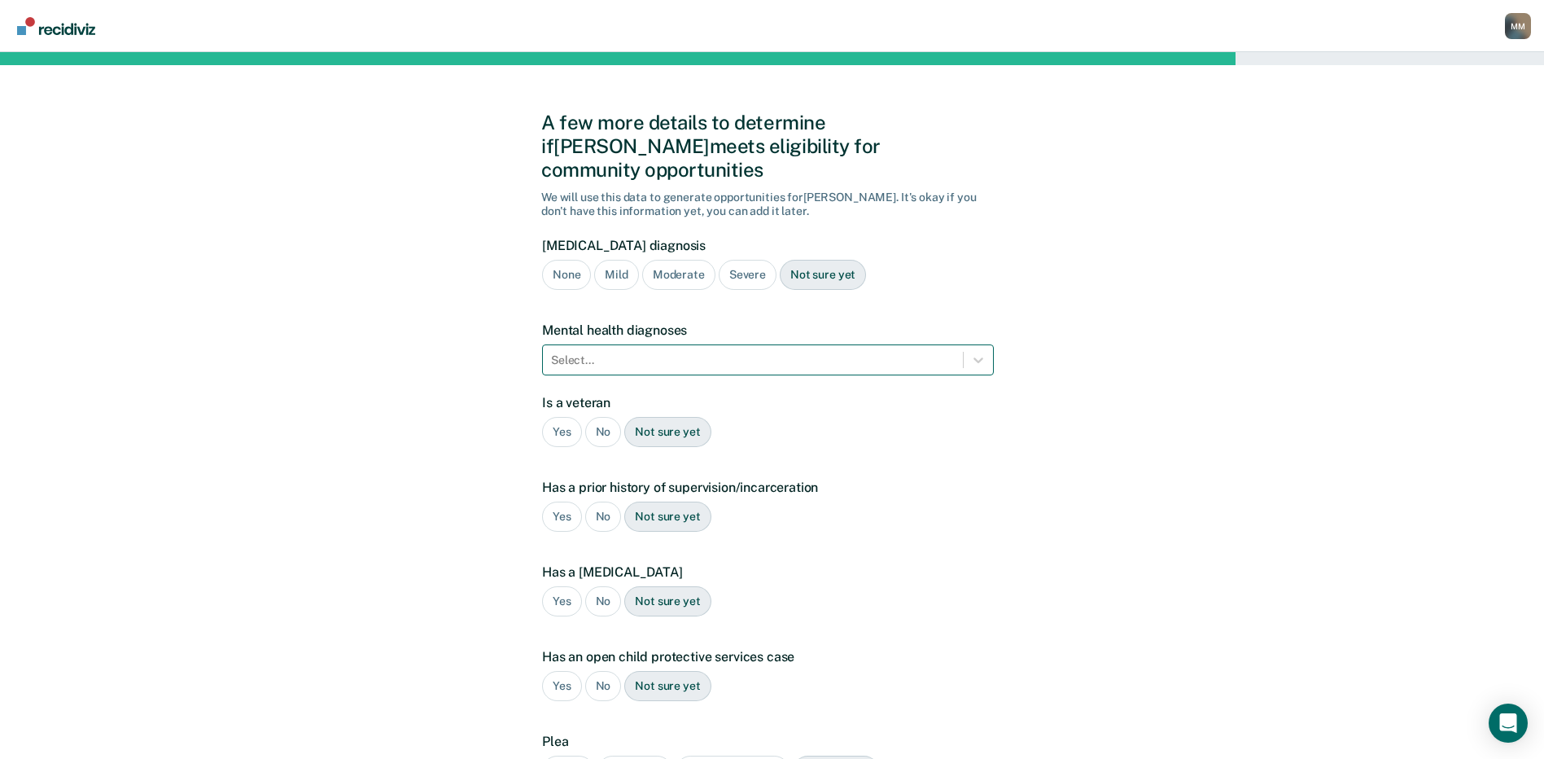
click at [654, 352] on div at bounding box center [753, 360] width 404 height 17
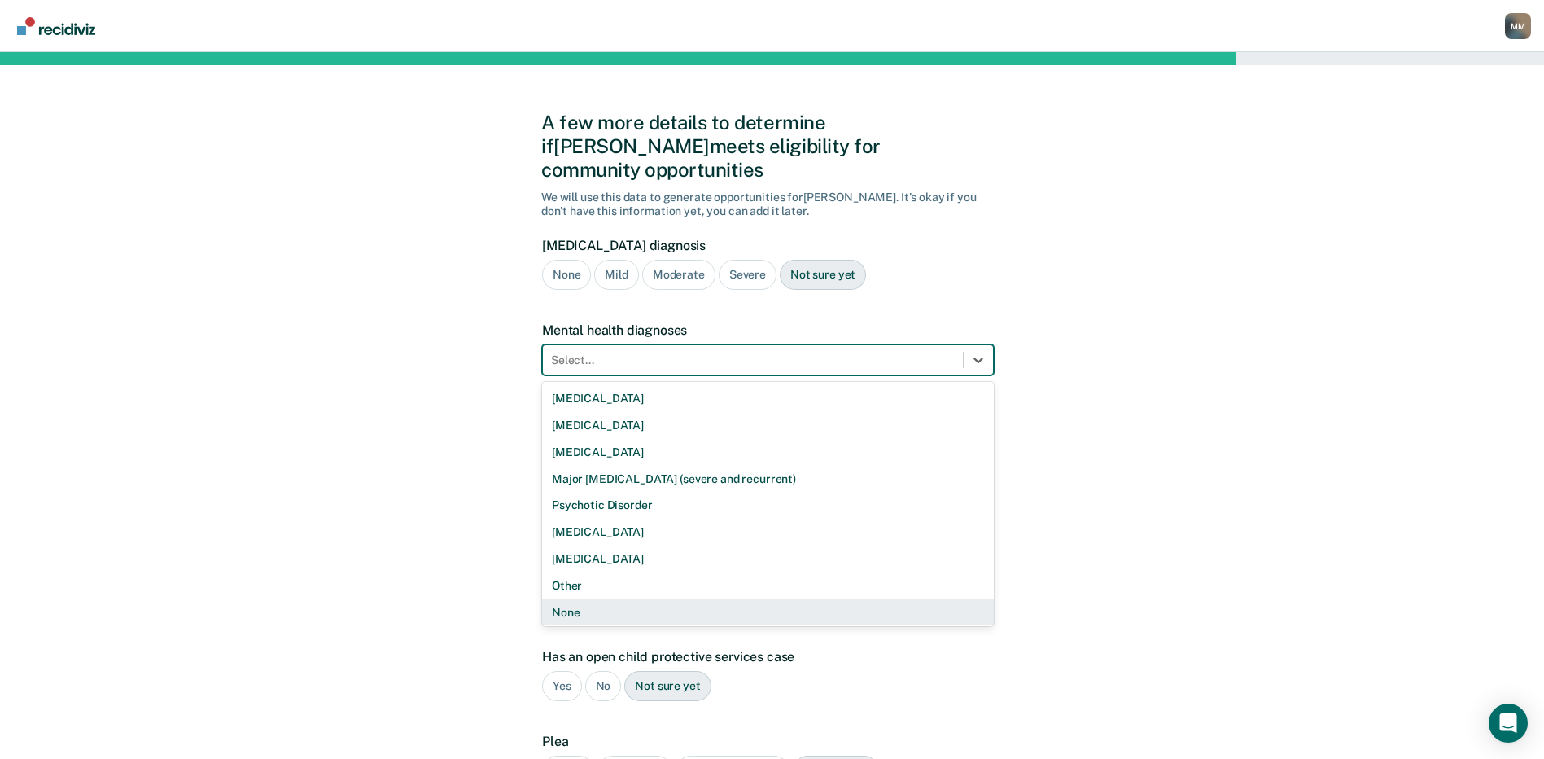
click at [583, 599] on div "None" at bounding box center [768, 612] width 452 height 27
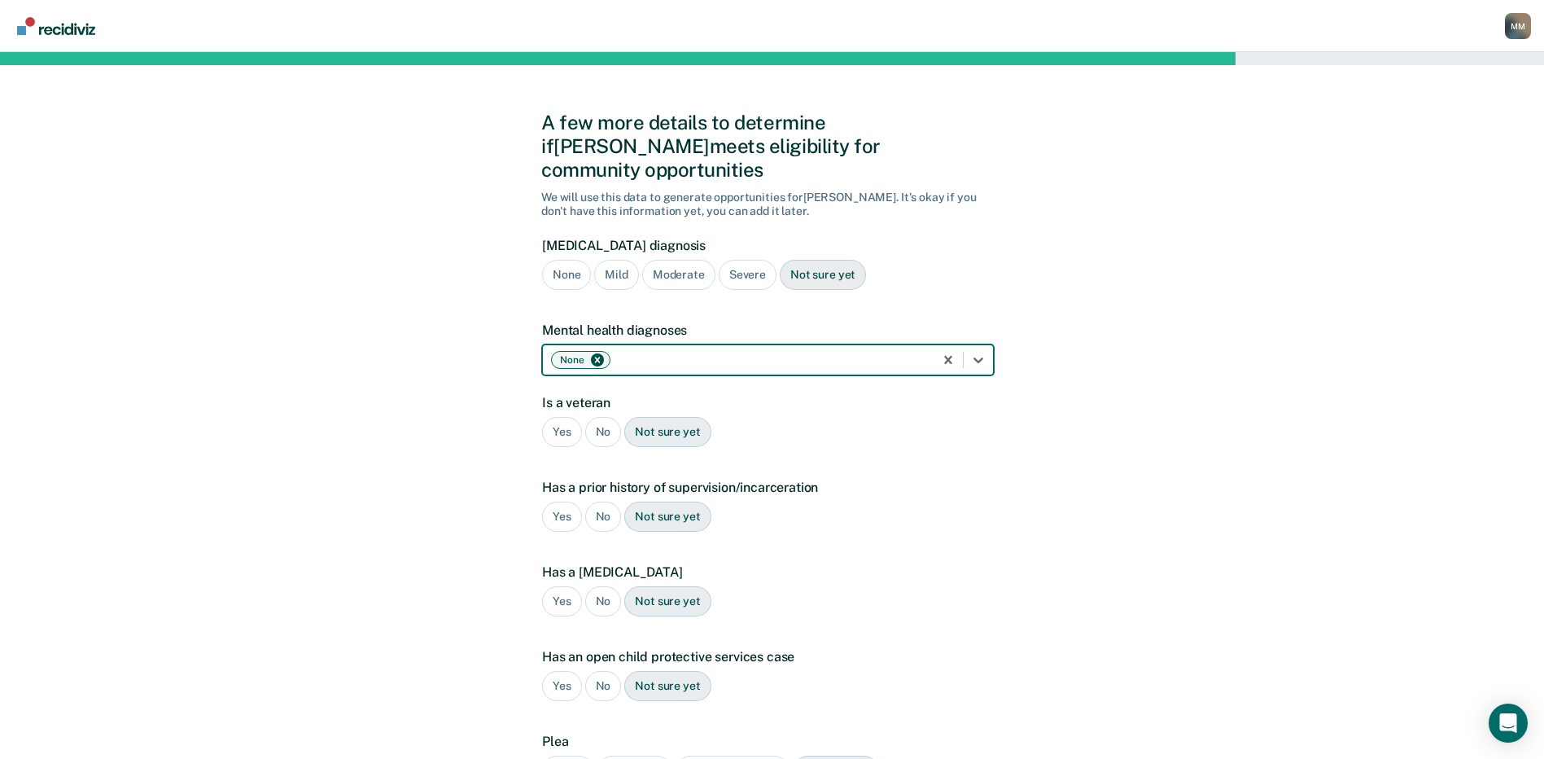
click at [603, 417] on div "No" at bounding box center [603, 432] width 37 height 30
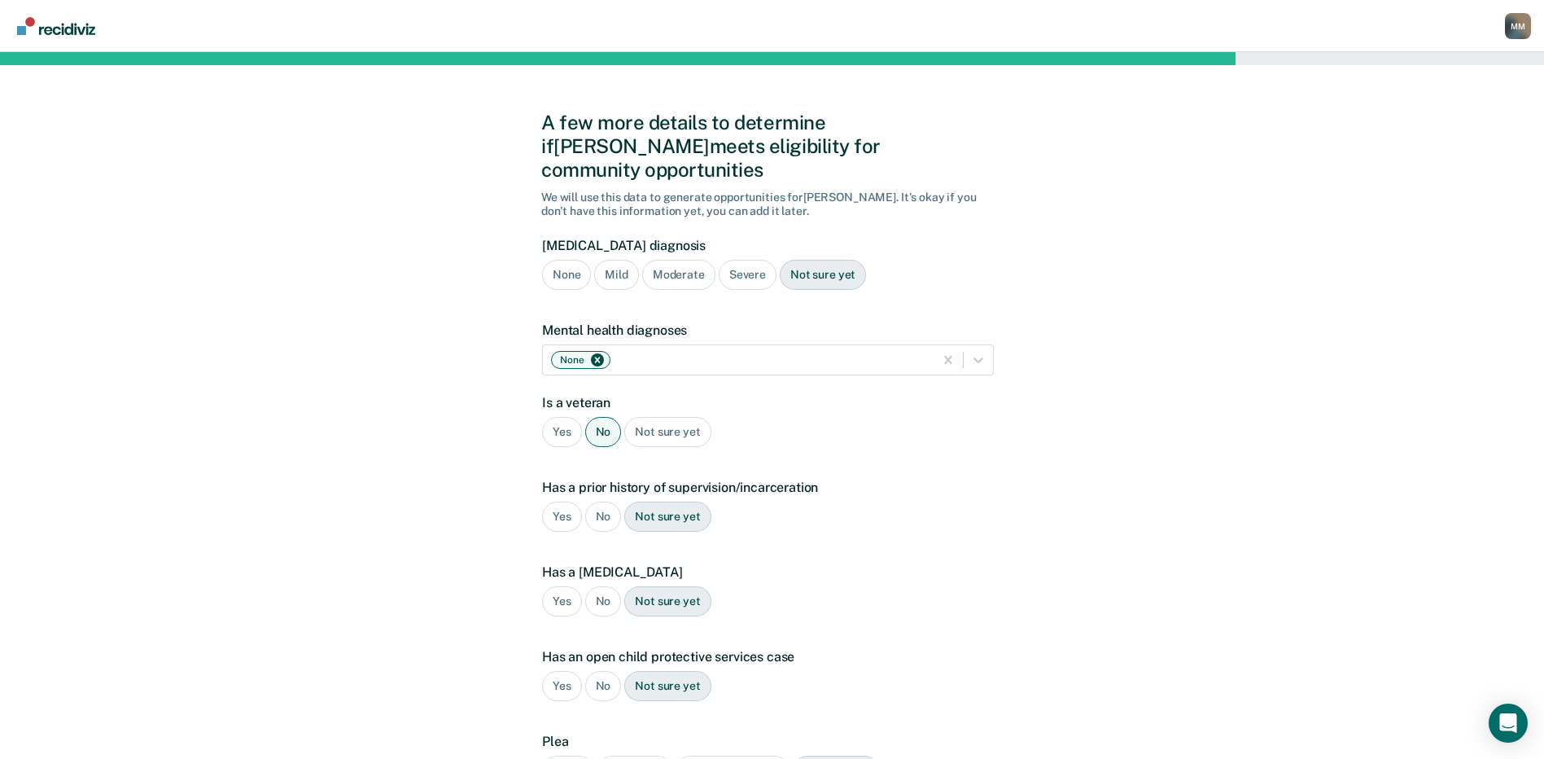
click at [563, 502] on div "Yes" at bounding box center [562, 517] width 40 height 30
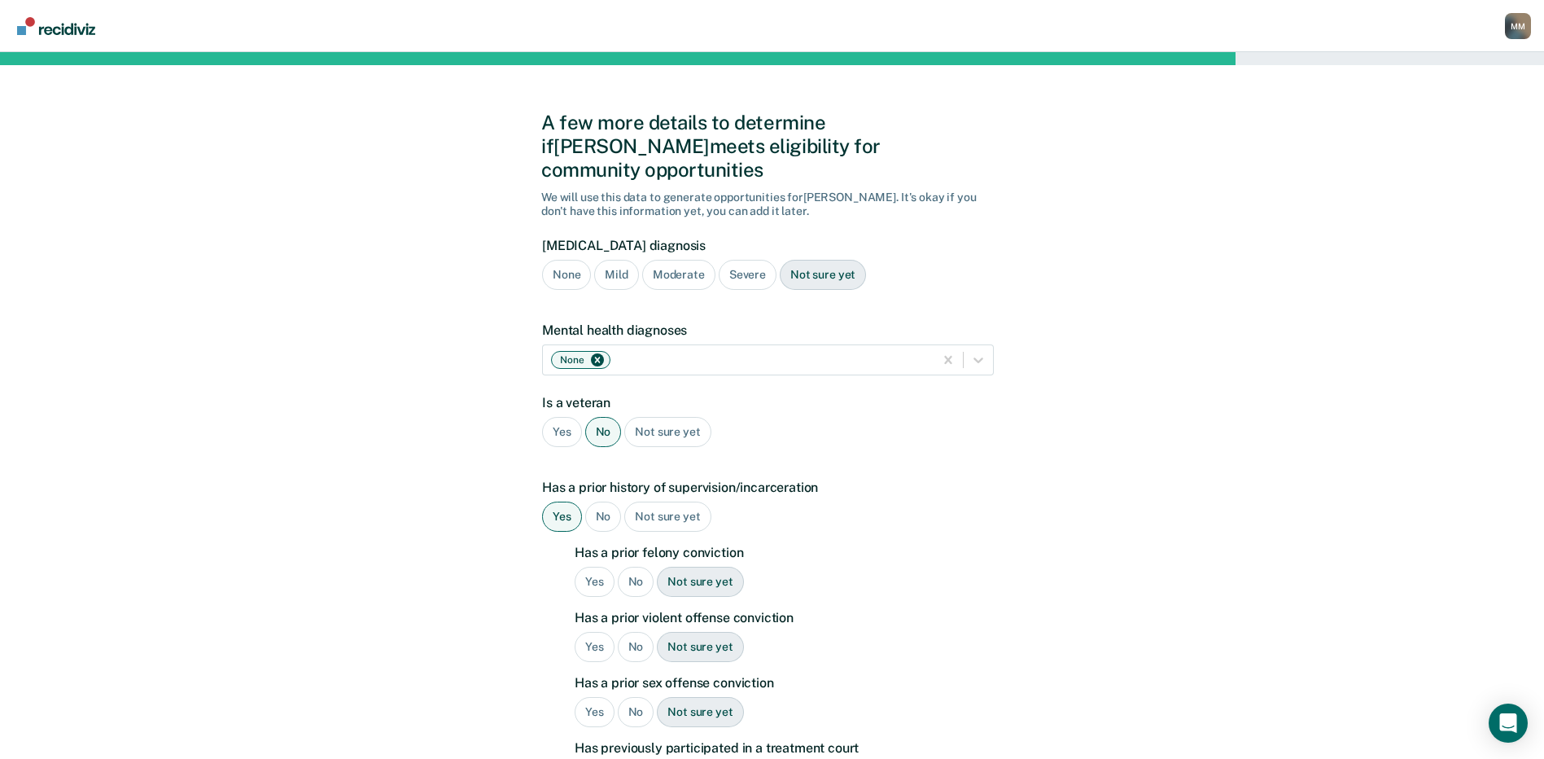
click at [640, 567] on div "No" at bounding box center [636, 582] width 37 height 30
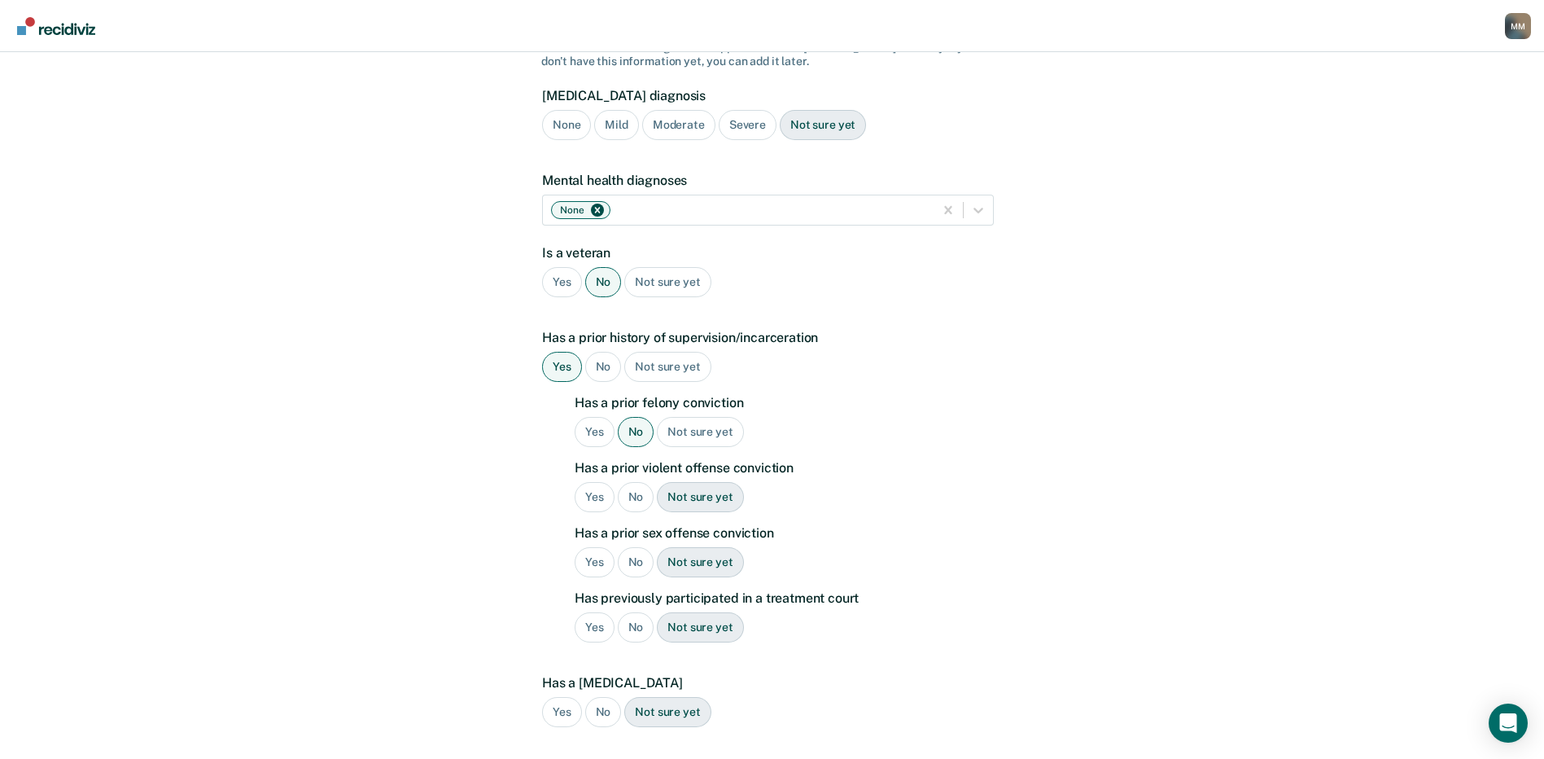
scroll to position [163, 0]
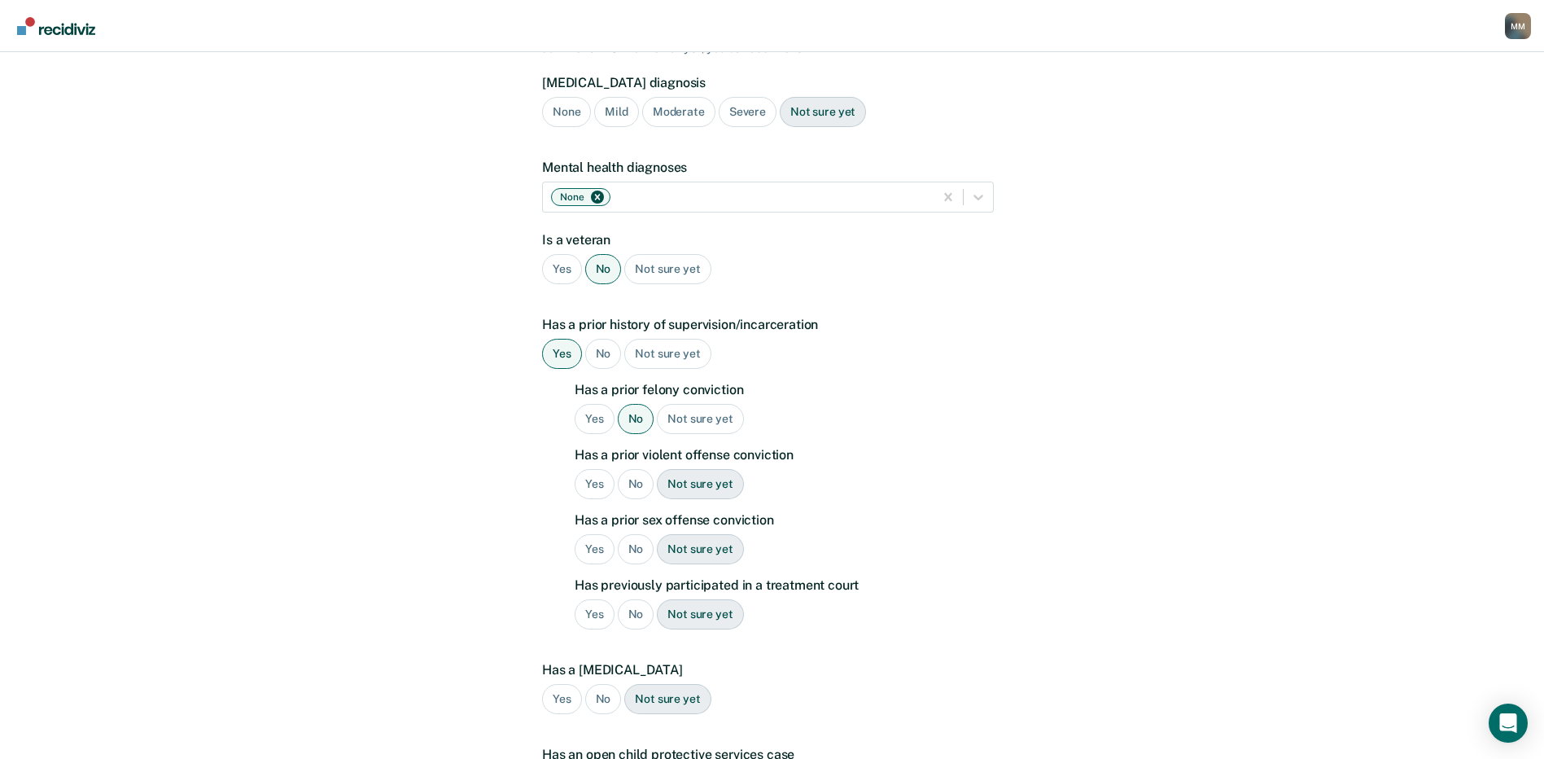
click at [633, 469] on div "No" at bounding box center [636, 484] width 37 height 30
click at [638, 534] on div "No" at bounding box center [636, 549] width 37 height 30
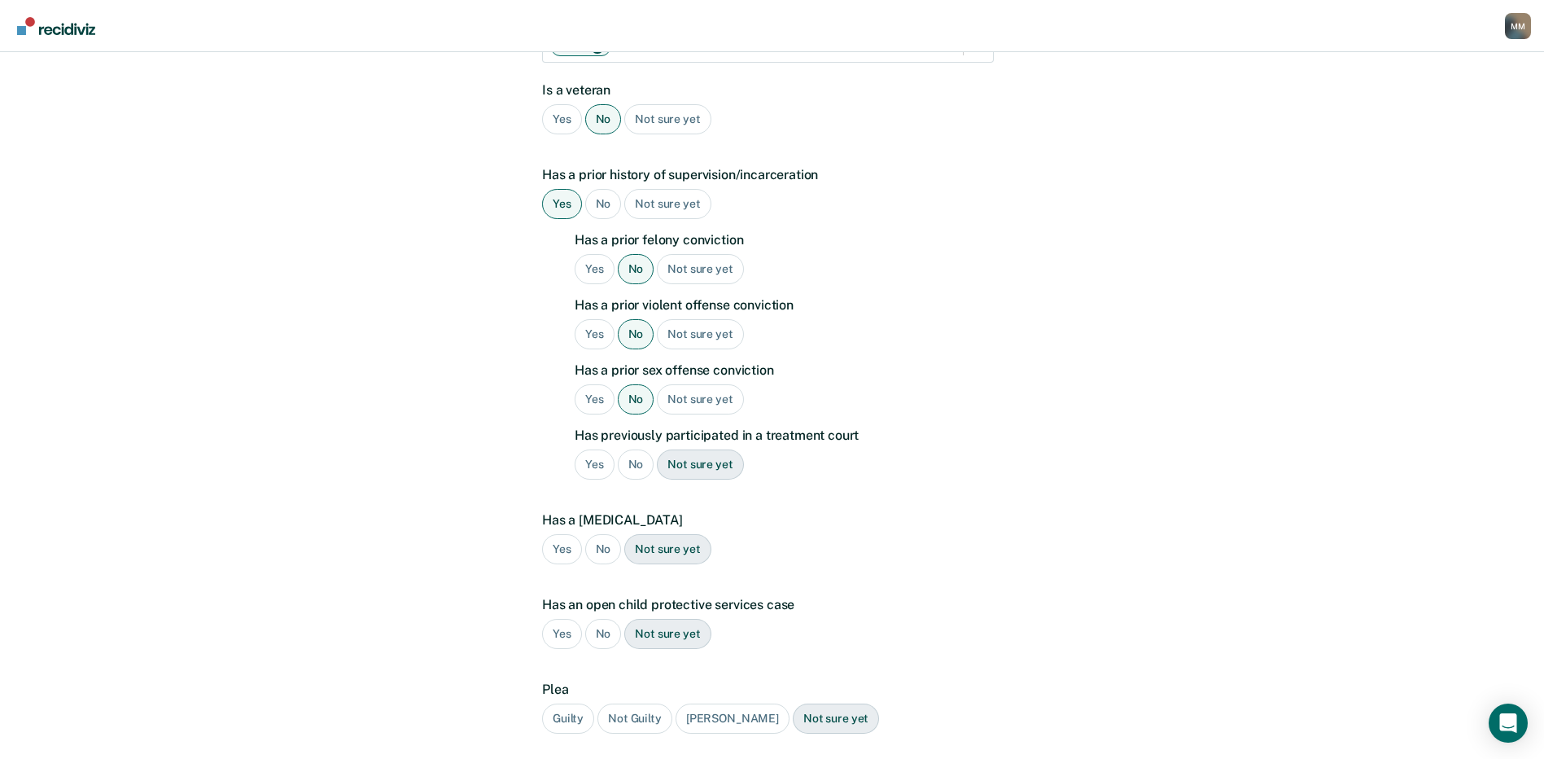
scroll to position [326, 0]
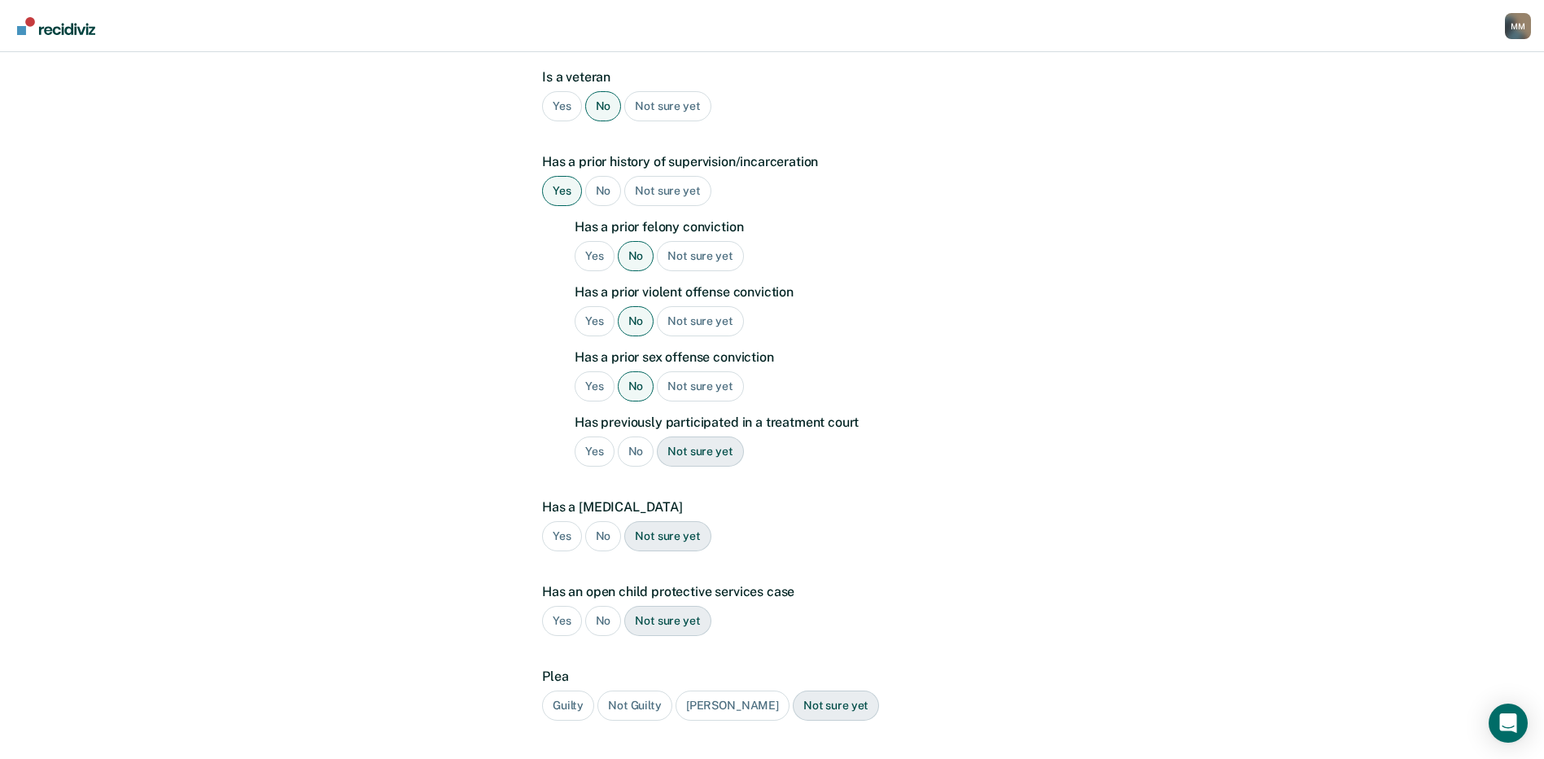
click at [638, 436] on div "No" at bounding box center [636, 451] width 37 height 30
click at [597, 521] on div "No" at bounding box center [603, 536] width 37 height 30
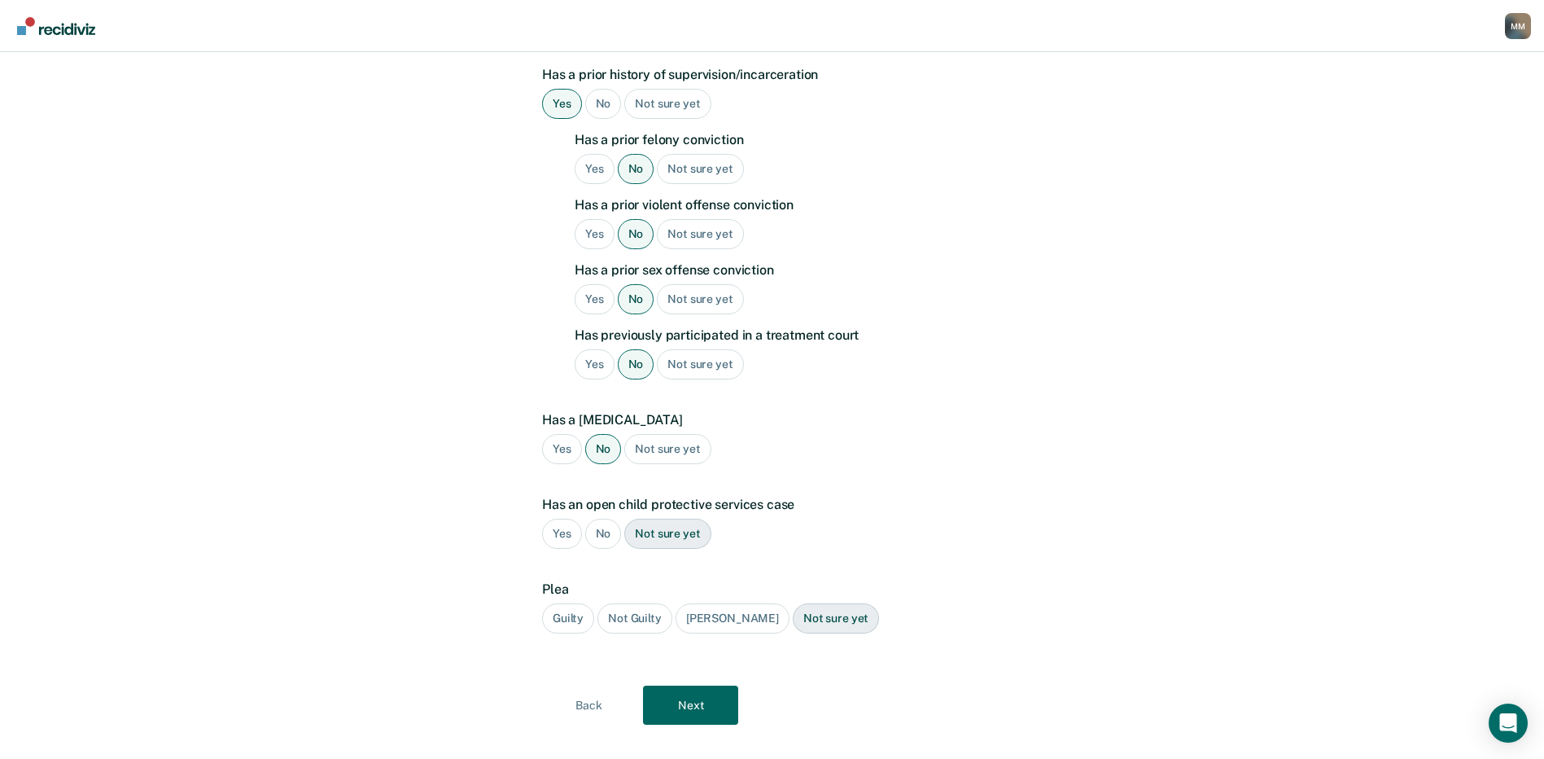
scroll to position [414, 0]
click at [598, 518] on div "No" at bounding box center [603, 533] width 37 height 30
click at [576, 602] on div "Guilty" at bounding box center [568, 617] width 52 height 30
click at [684, 685] on button "Next" at bounding box center [690, 704] width 95 height 39
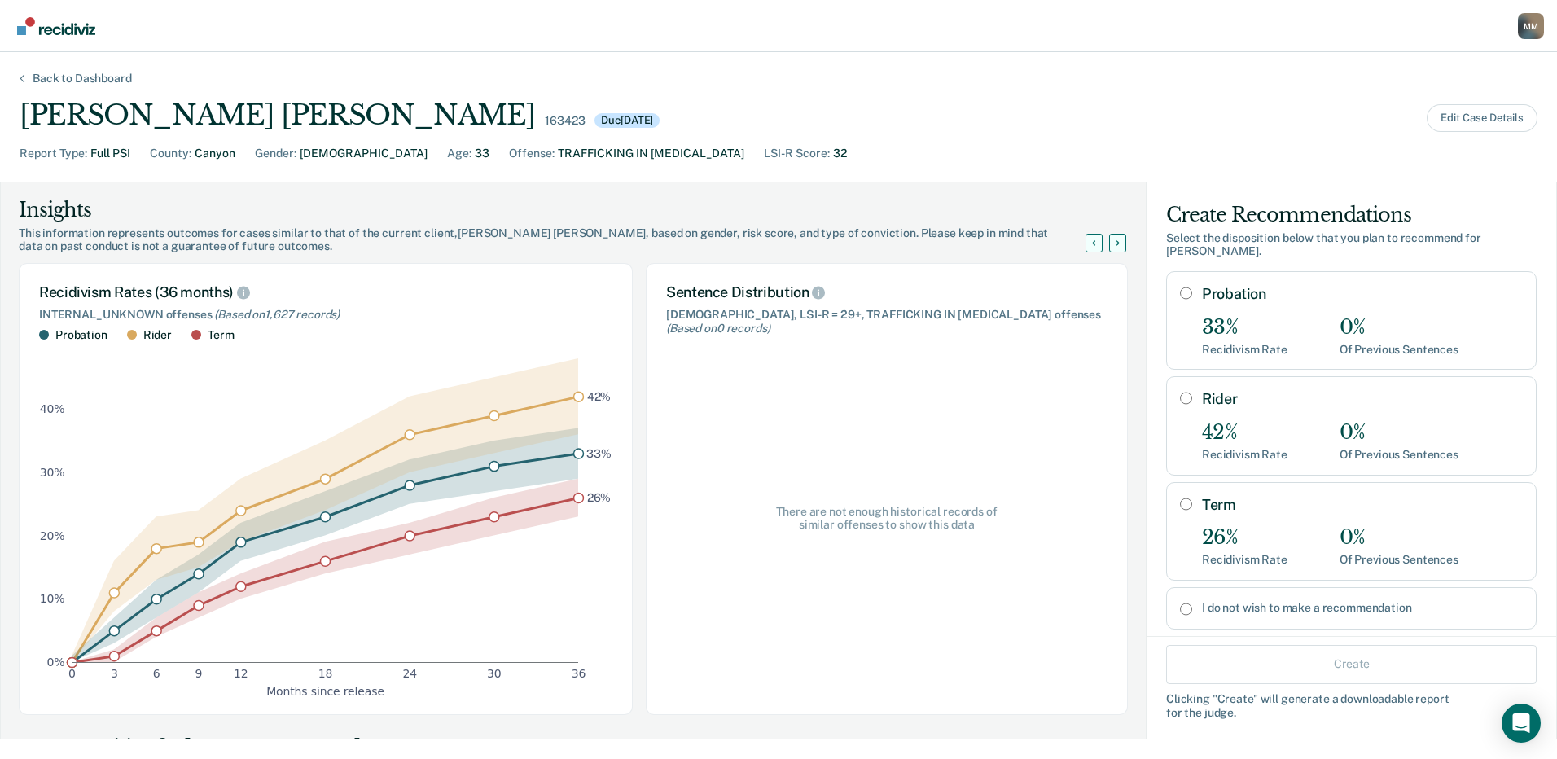
click at [1180, 497] on input "Term" at bounding box center [1186, 503] width 12 height 13
radio input "true"
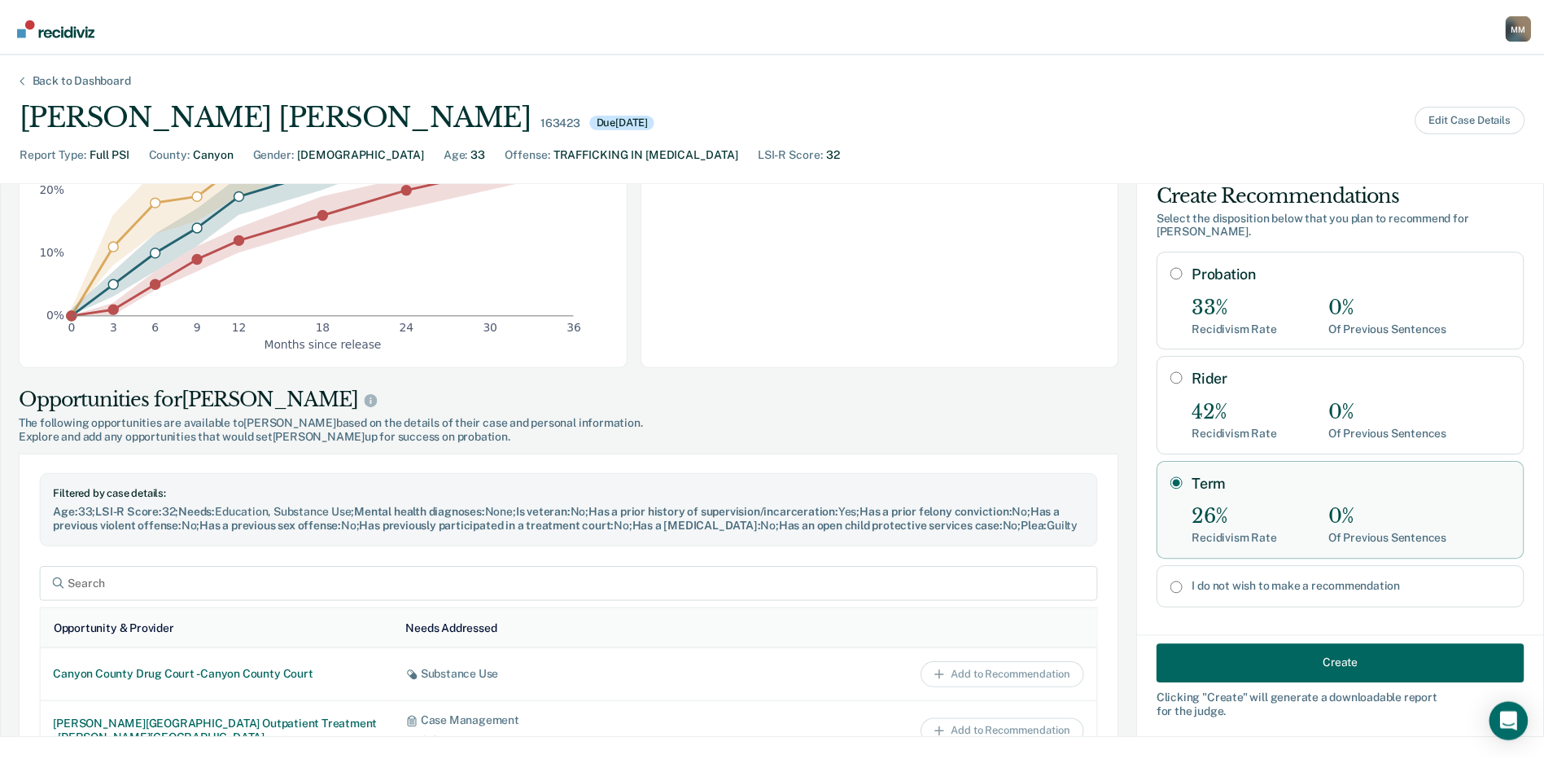
scroll to position [407, 0]
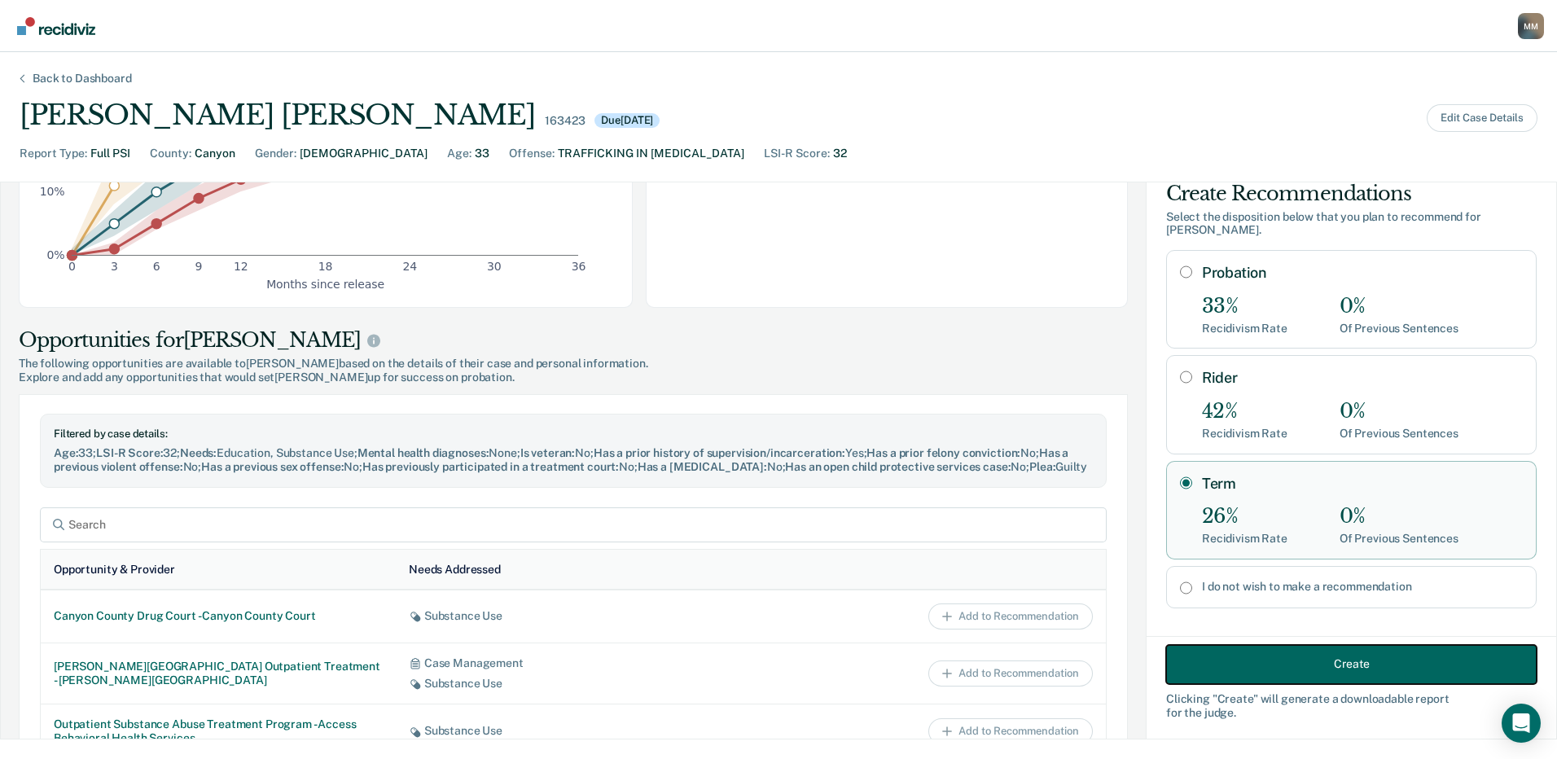
click at [1323, 664] on button "Create" at bounding box center [1351, 663] width 370 height 39
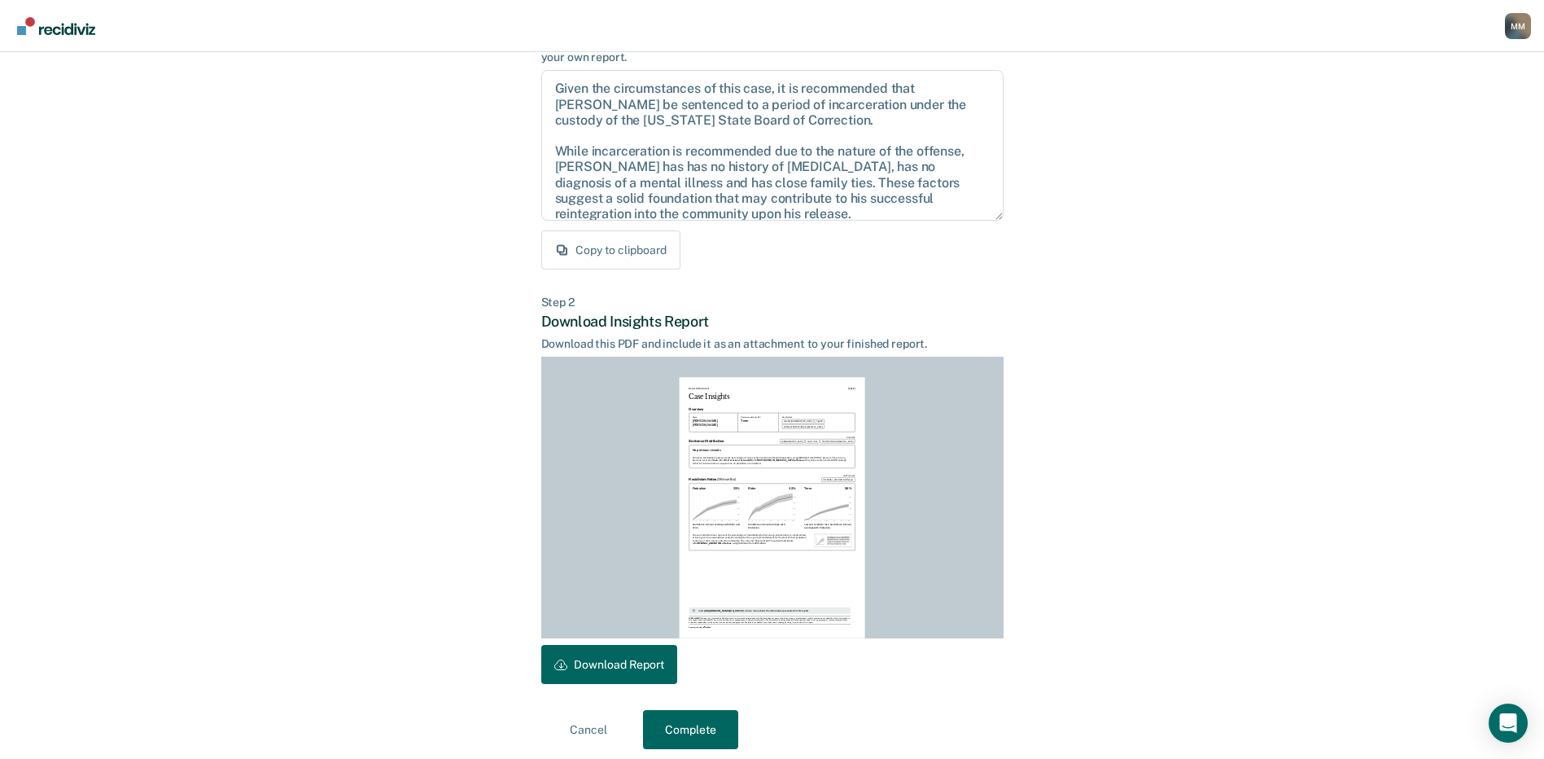
scroll to position [169, 0]
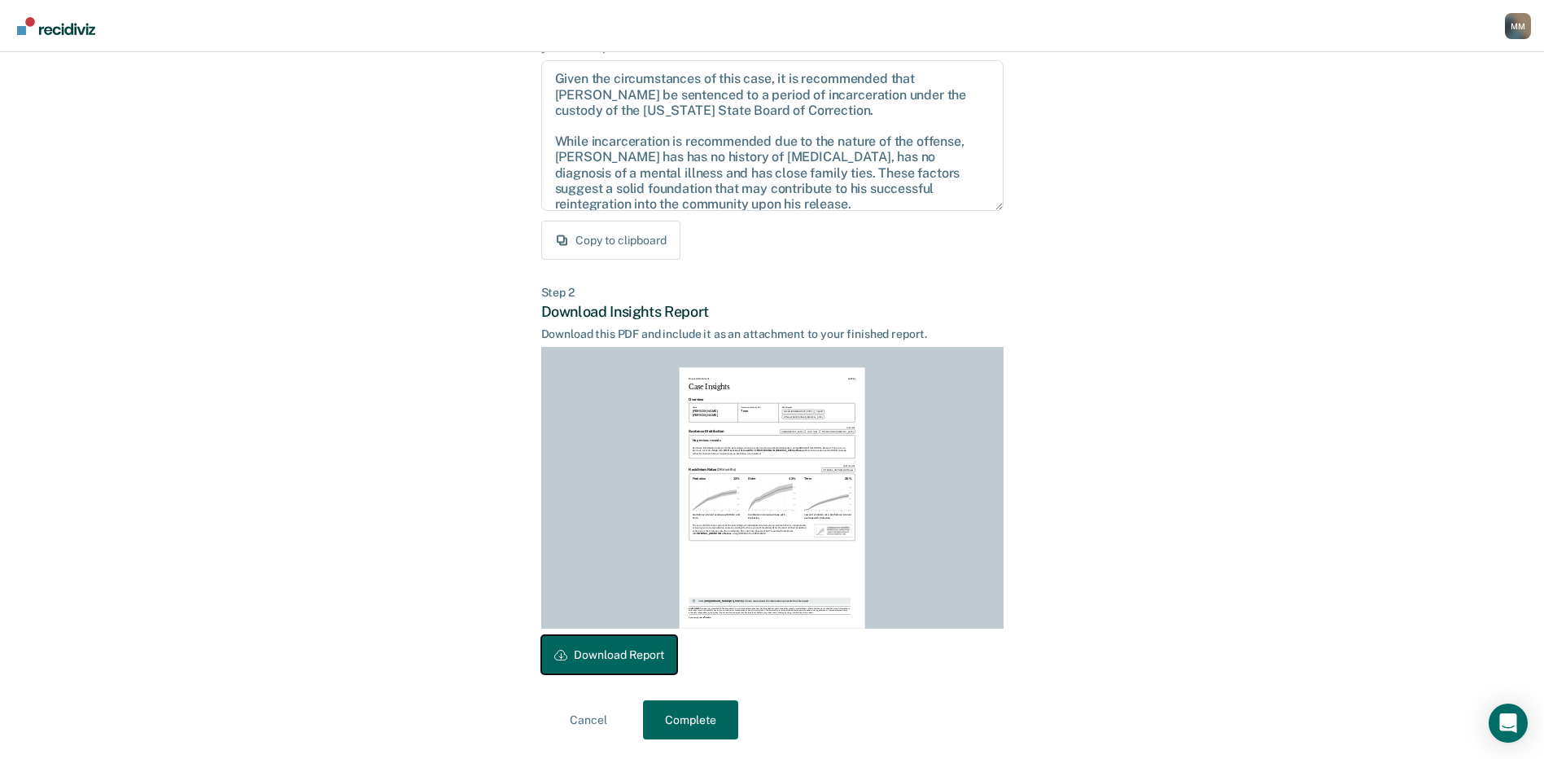
click at [604, 650] on button "Download Report" at bounding box center [609, 654] width 136 height 39
click at [697, 726] on button "Complete" at bounding box center [690, 719] width 95 height 39
